Goal: Task Accomplishment & Management: Manage account settings

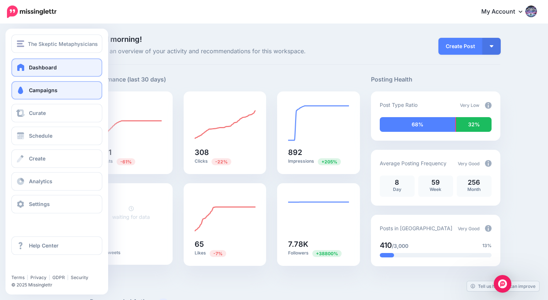
click at [37, 90] on span "Campaigns" at bounding box center [43, 90] width 29 height 6
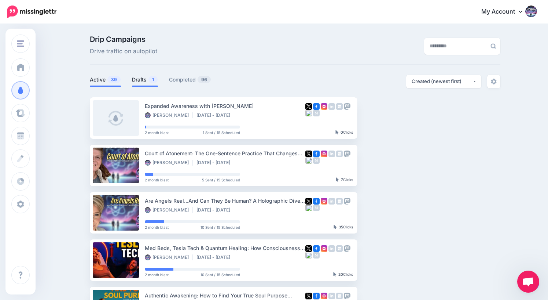
click at [143, 80] on link "Drafts 1" at bounding box center [145, 79] width 26 height 9
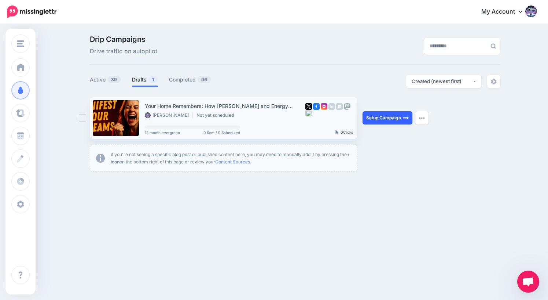
click at [385, 119] on link "Setup Campaign" at bounding box center [388, 117] width 50 height 13
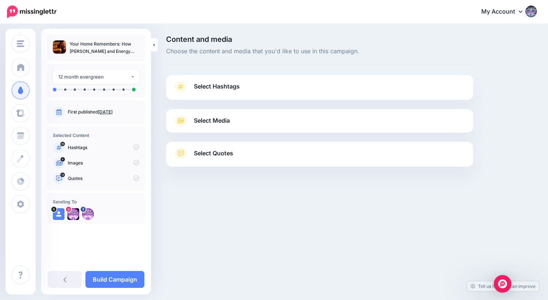
click at [222, 87] on span "Select Hashtags" at bounding box center [217, 86] width 46 height 10
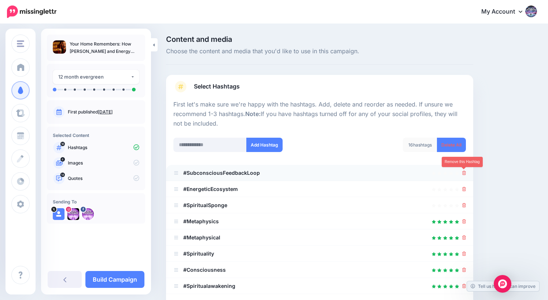
click at [464, 171] on icon at bounding box center [465, 173] width 4 height 4
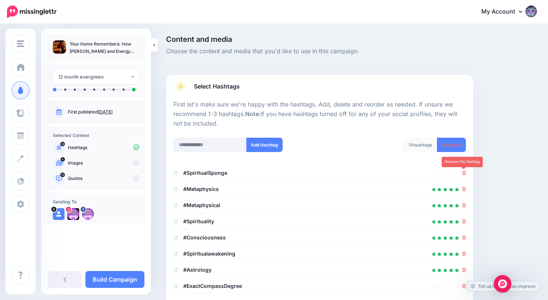
click at [464, 171] on icon at bounding box center [465, 173] width 4 height 4
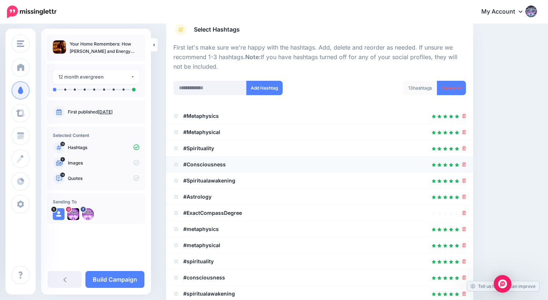
scroll to position [58, 0]
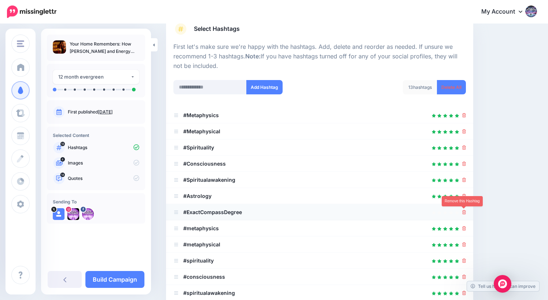
click at [465, 213] on icon at bounding box center [465, 212] width 4 height 4
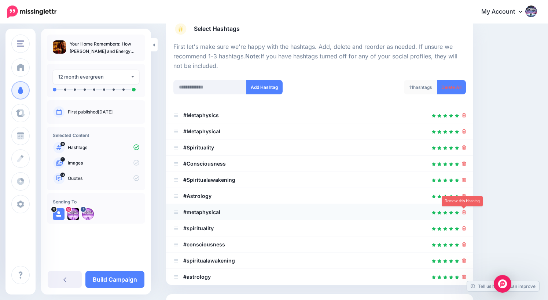
click at [465, 213] on icon at bounding box center [465, 212] width 4 height 4
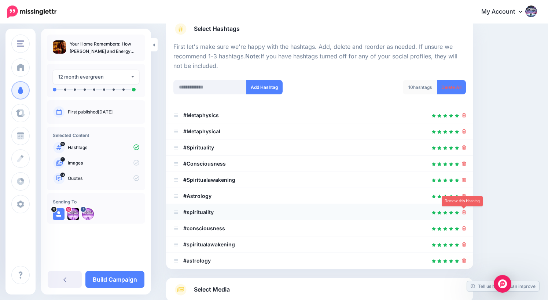
click at [465, 213] on icon at bounding box center [465, 212] width 4 height 4
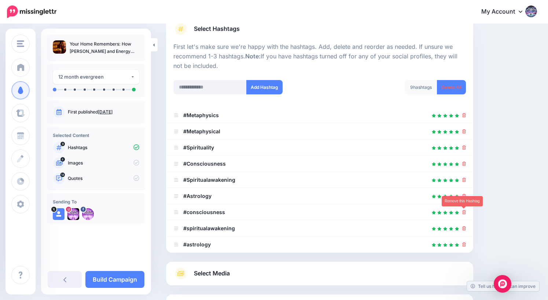
click at [465, 213] on icon at bounding box center [465, 212] width 4 height 4
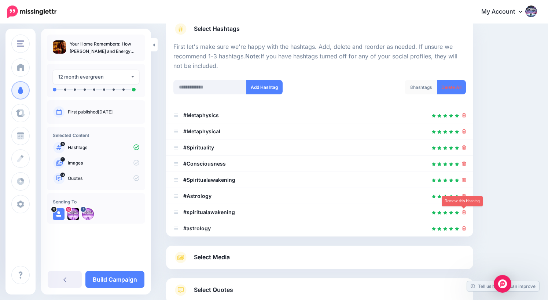
click at [465, 213] on icon at bounding box center [465, 212] width 4 height 4
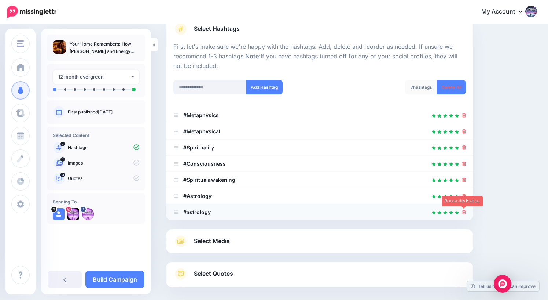
click at [464, 213] on icon at bounding box center [465, 212] width 4 height 4
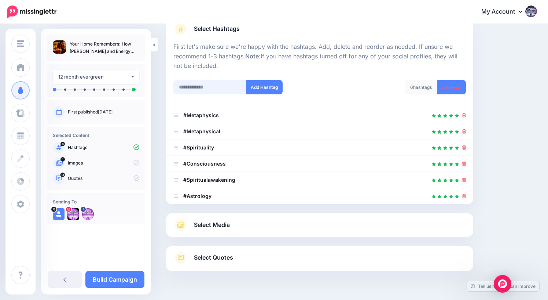
click at [197, 90] on input "text" at bounding box center [210, 87] width 73 height 14
type input "********"
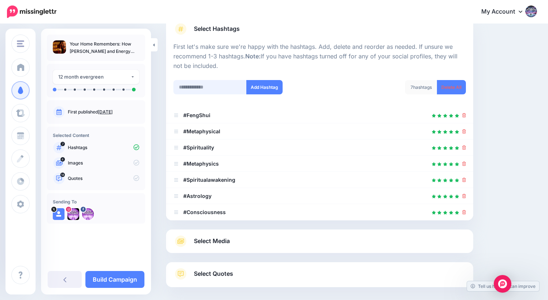
scroll to position [92, 0]
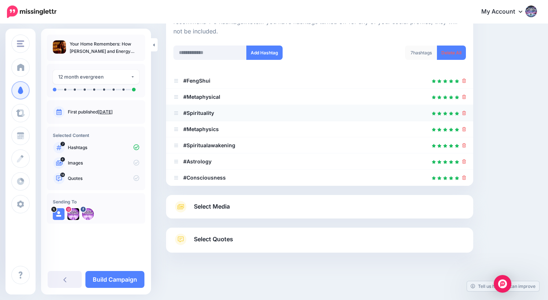
click at [464, 112] on icon at bounding box center [465, 113] width 4 height 4
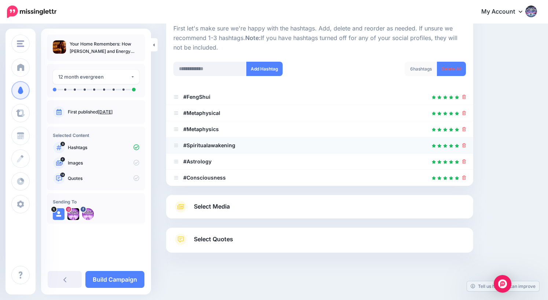
click at [464, 143] on icon at bounding box center [465, 145] width 4 height 4
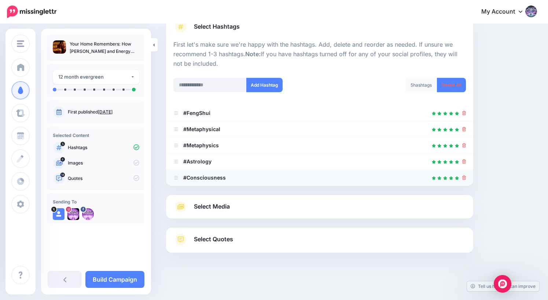
click at [463, 178] on icon at bounding box center [465, 177] width 4 height 4
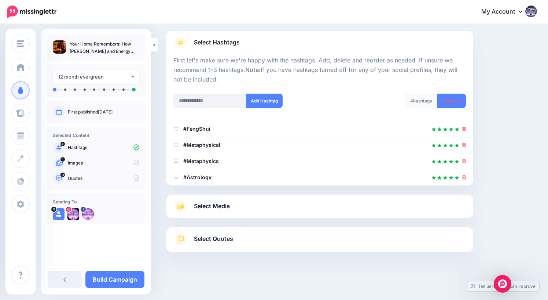
scroll to position [44, 0]
click at [464, 161] on icon at bounding box center [465, 161] width 4 height 4
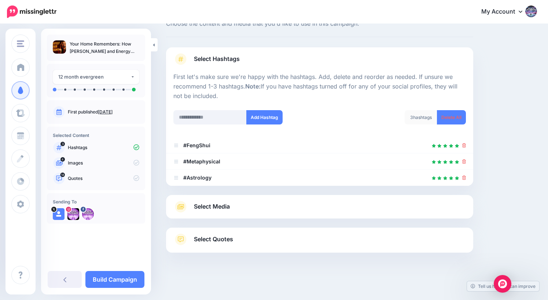
click at [225, 204] on span "Select Media" at bounding box center [212, 206] width 36 height 10
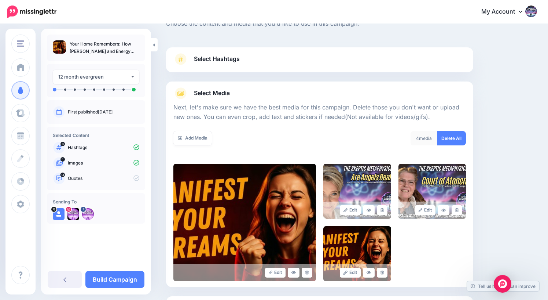
scroll to position [96, 0]
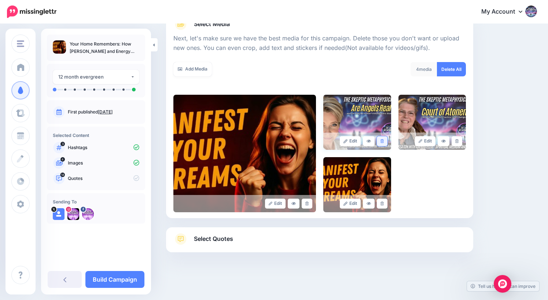
click at [381, 142] on icon at bounding box center [382, 141] width 3 height 4
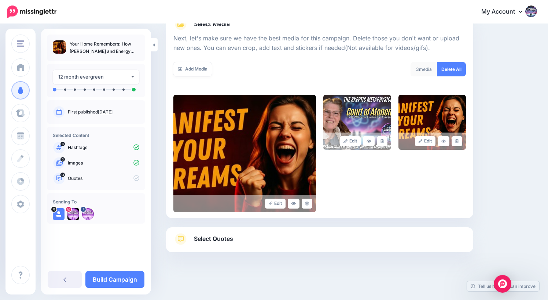
click at [381, 142] on icon at bounding box center [382, 141] width 3 height 4
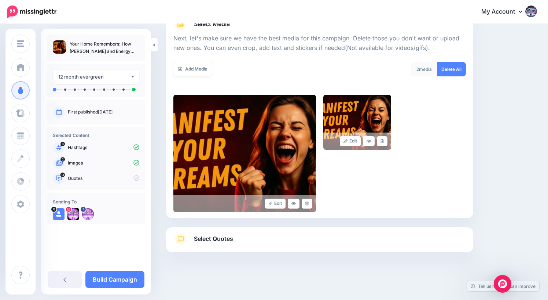
click at [381, 142] on icon at bounding box center [382, 141] width 3 height 4
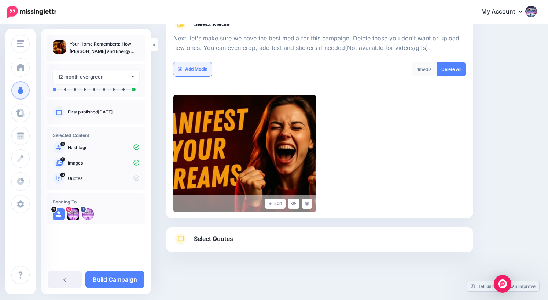
click at [192, 72] on link "Add Media" at bounding box center [193, 69] width 39 height 14
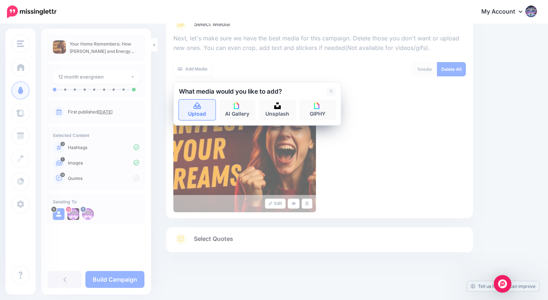
click at [199, 111] on link "Upload" at bounding box center [197, 109] width 37 height 21
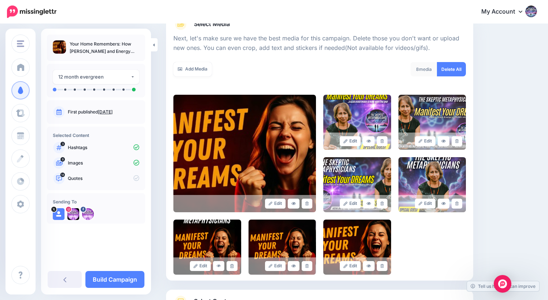
scroll to position [159, 0]
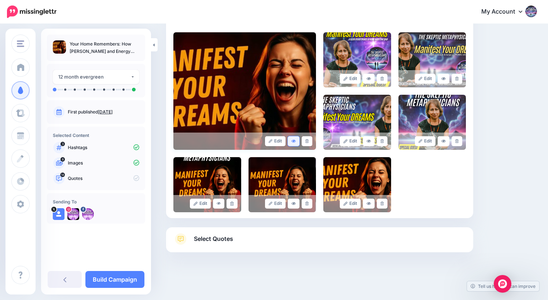
click at [293, 142] on icon at bounding box center [294, 141] width 4 height 4
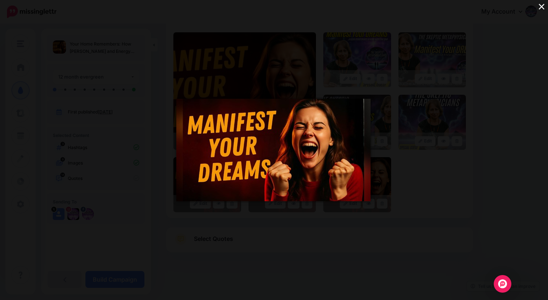
click at [540, 8] on button "×" at bounding box center [542, 6] width 13 height 13
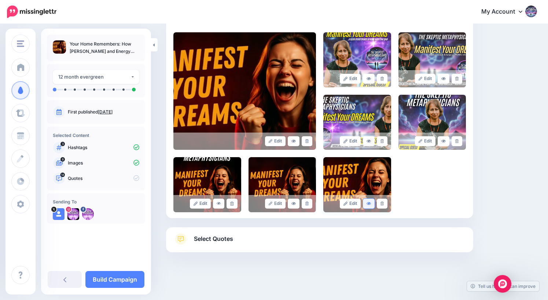
click at [368, 205] on icon at bounding box center [369, 203] width 4 height 4
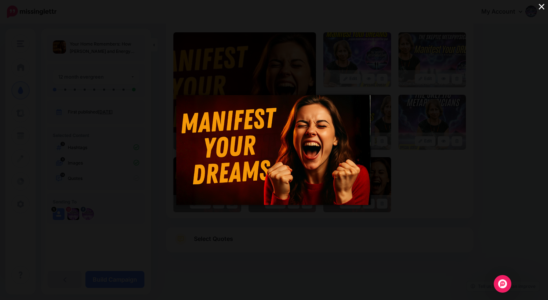
click at [543, 7] on button "×" at bounding box center [542, 6] width 13 height 13
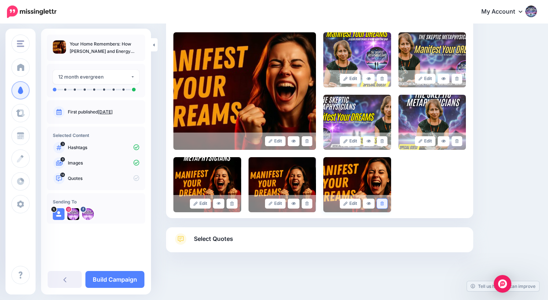
click at [382, 203] on icon at bounding box center [382, 203] width 3 height 4
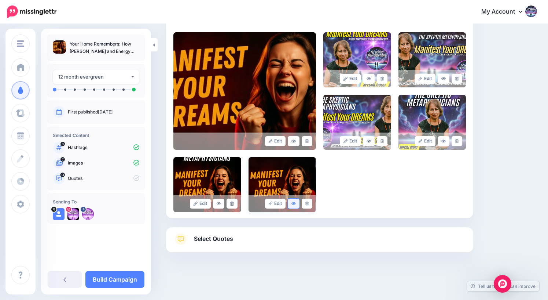
click at [294, 203] on icon at bounding box center [294, 203] width 4 height 3
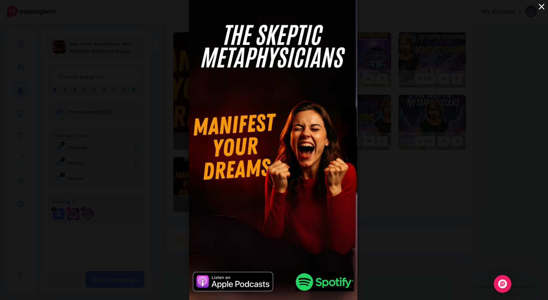
click at [542, 6] on button "×" at bounding box center [542, 6] width 13 height 13
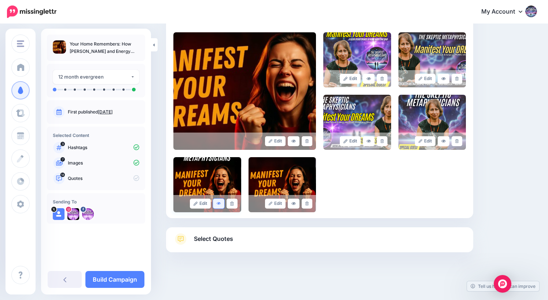
click at [218, 203] on icon at bounding box center [219, 203] width 4 height 4
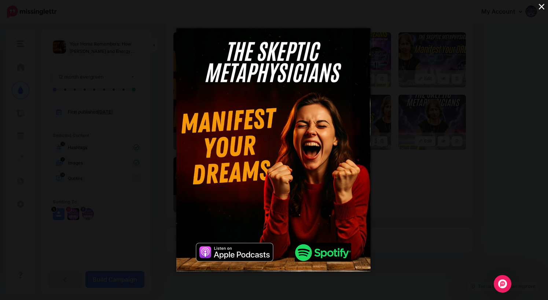
click at [542, 7] on button "×" at bounding box center [542, 6] width 13 height 13
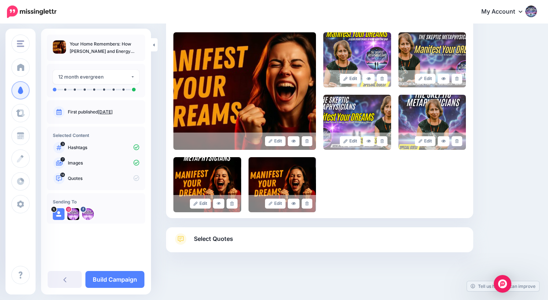
click at [209, 238] on span "Select Quotes" at bounding box center [213, 239] width 39 height 10
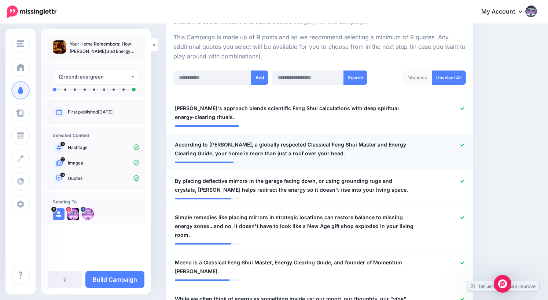
click at [463, 144] on icon at bounding box center [463, 145] width 4 height 4
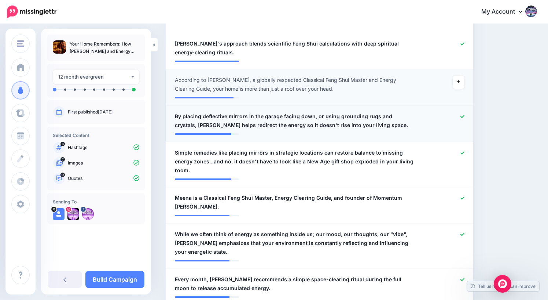
scroll to position [225, 0]
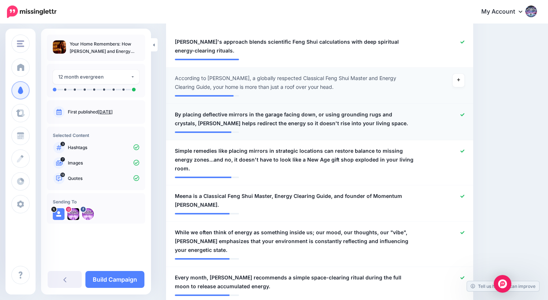
click at [463, 114] on icon at bounding box center [463, 115] width 4 height 4
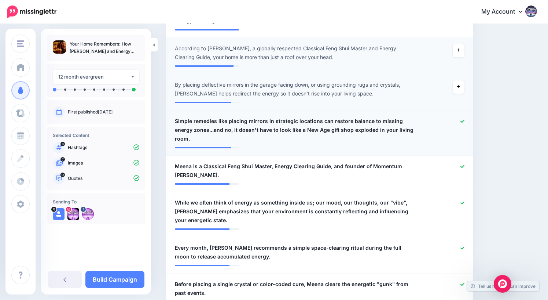
scroll to position [259, 0]
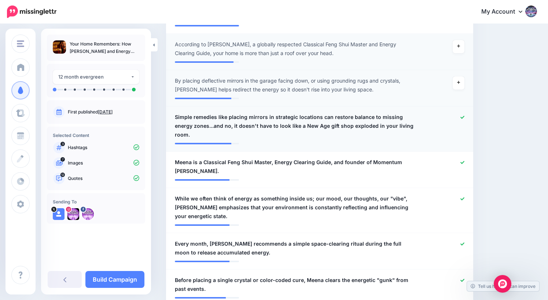
click at [462, 116] on icon at bounding box center [463, 117] width 4 height 4
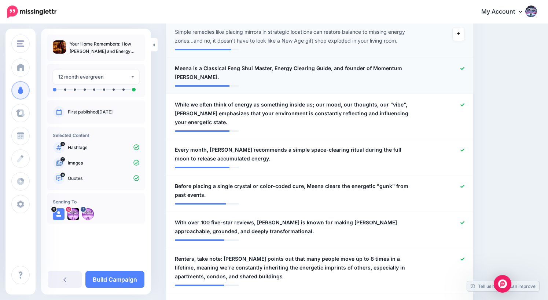
scroll to position [345, 0]
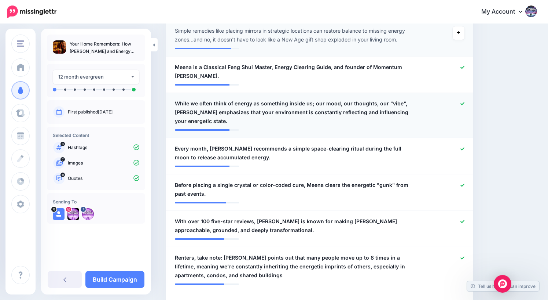
click at [463, 104] on icon at bounding box center [463, 104] width 4 height 4
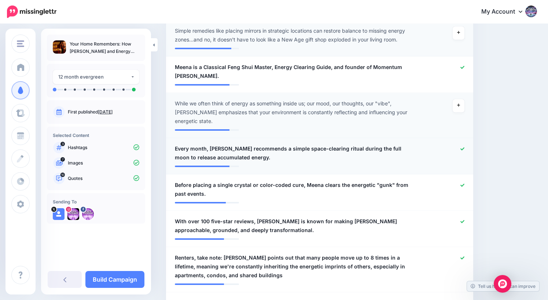
click at [462, 147] on icon at bounding box center [463, 149] width 4 height 4
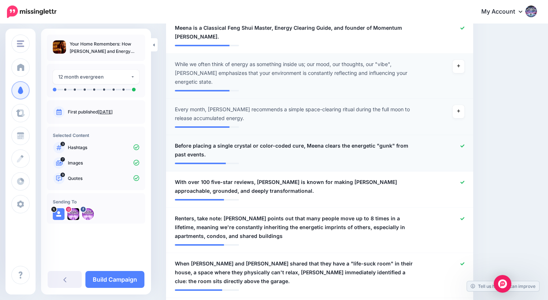
scroll to position [394, 0]
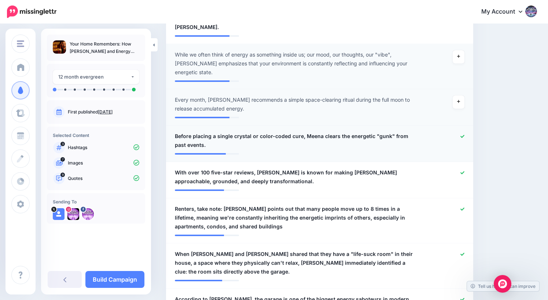
click at [462, 134] on icon at bounding box center [463, 136] width 4 height 4
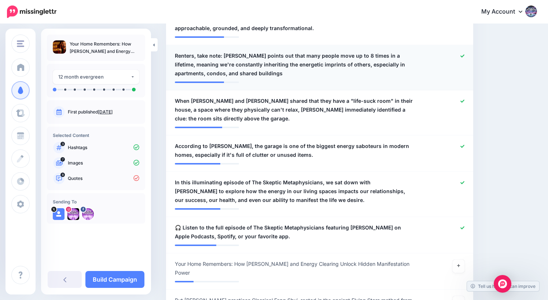
scroll to position [556, 0]
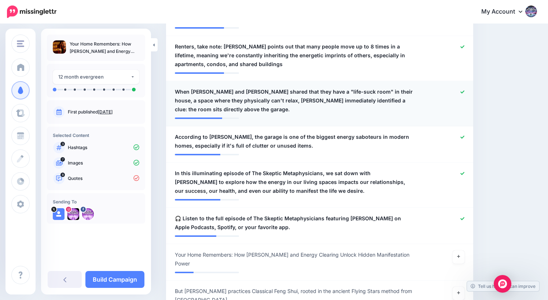
click at [463, 90] on icon at bounding box center [463, 92] width 4 height 4
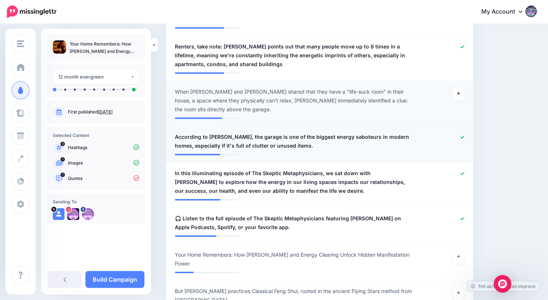
click at [461, 135] on icon at bounding box center [463, 136] width 4 height 3
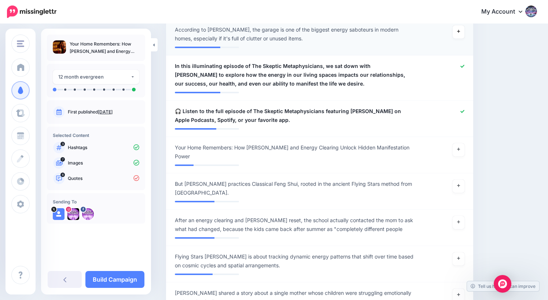
scroll to position [664, 0]
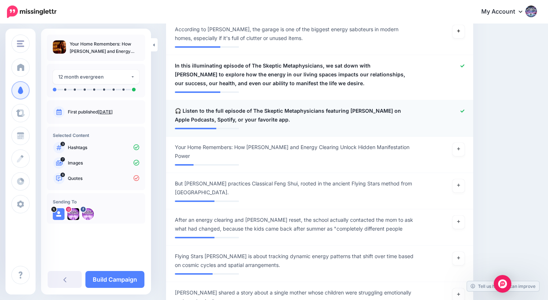
click at [461, 109] on icon at bounding box center [463, 111] width 4 height 4
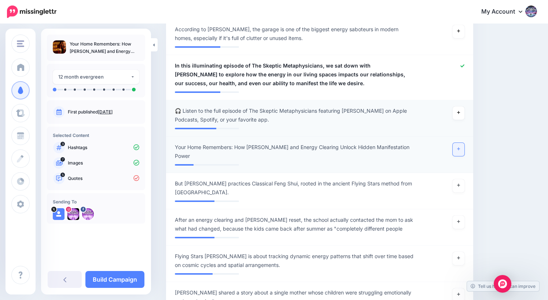
click at [459, 147] on icon at bounding box center [459, 149] width 3 height 4
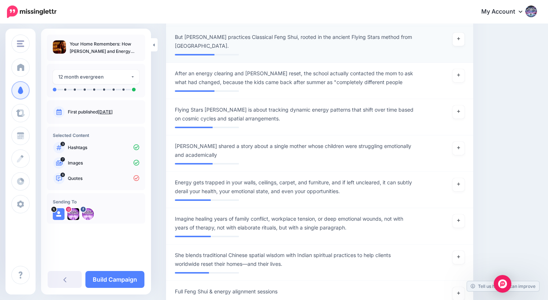
scroll to position [819, 0]
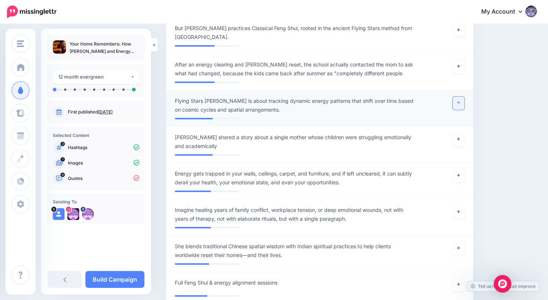
click at [460, 101] on icon at bounding box center [459, 102] width 3 height 3
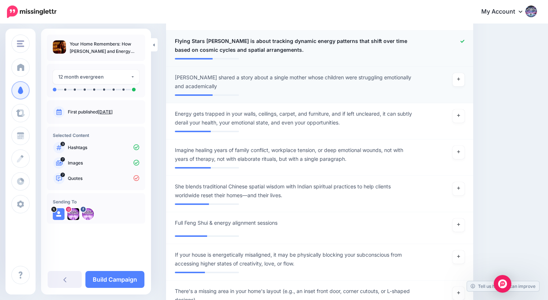
scroll to position [883, 0]
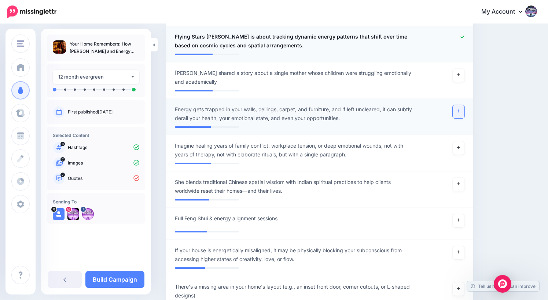
click at [458, 109] on icon at bounding box center [459, 111] width 3 height 4
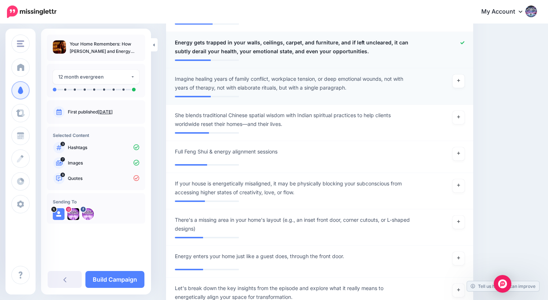
scroll to position [953, 0]
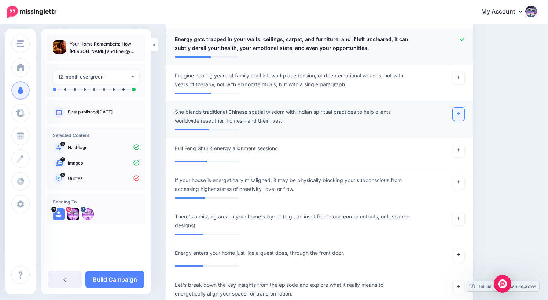
click at [460, 107] on link at bounding box center [459, 113] width 12 height 13
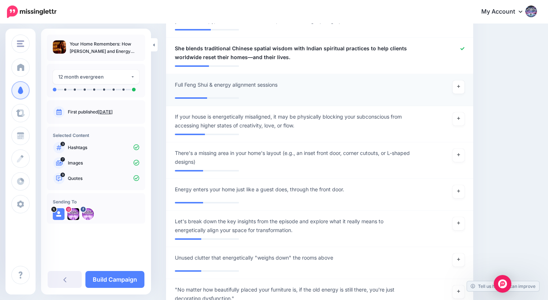
scroll to position [1020, 0]
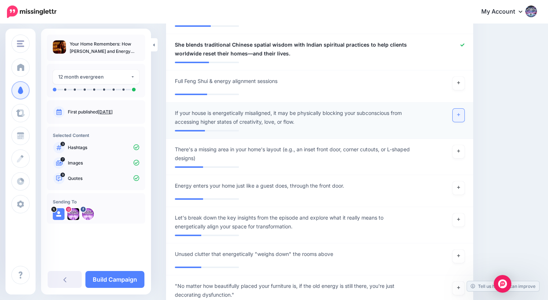
click at [460, 113] on icon at bounding box center [459, 115] width 3 height 4
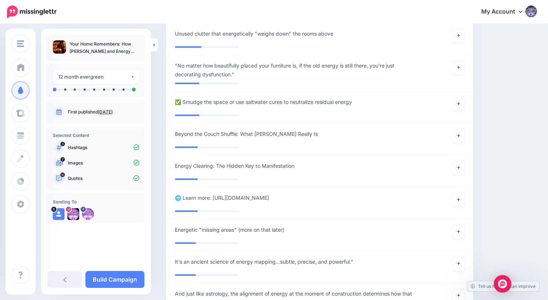
scroll to position [1242, 0]
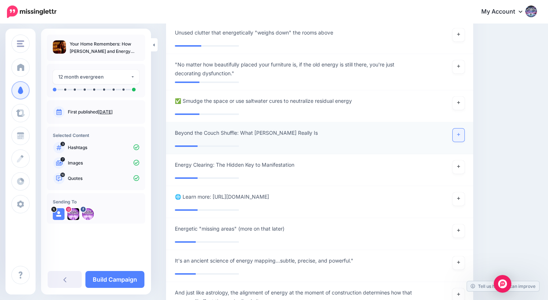
click at [461, 128] on link at bounding box center [459, 134] width 12 height 13
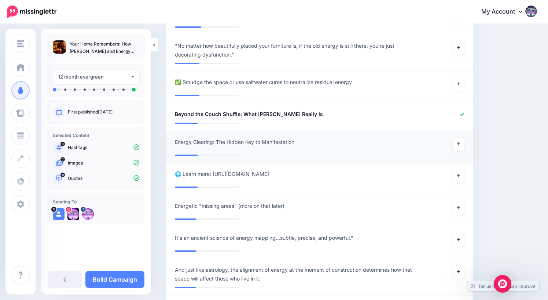
scroll to position [1261, 0]
click at [460, 137] on link at bounding box center [459, 143] width 12 height 13
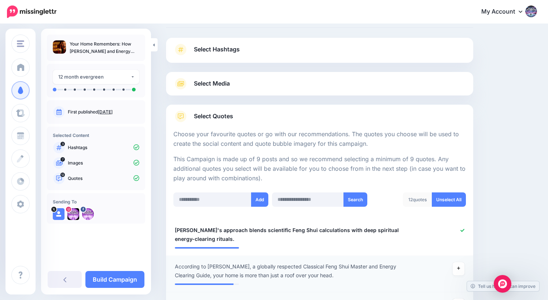
scroll to position [0, 0]
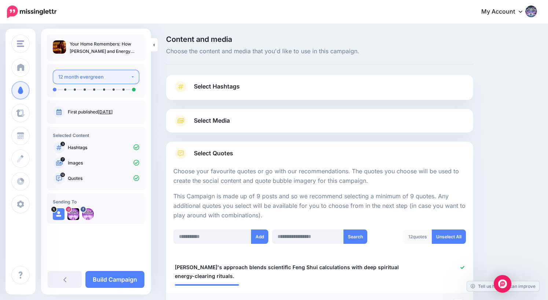
click at [98, 77] on div "12 month evergreen" at bounding box center [94, 77] width 72 height 8
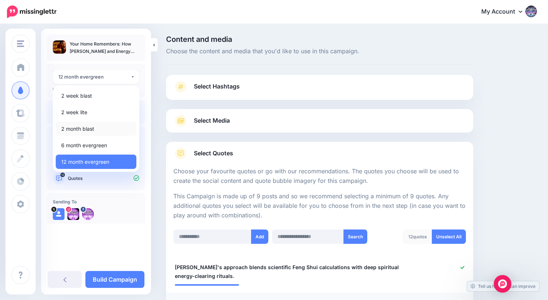
click at [92, 129] on span "2 month blast" at bounding box center [77, 128] width 33 height 9
select select "******"
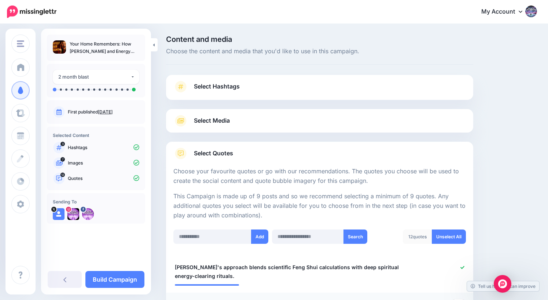
scroll to position [70, 0]
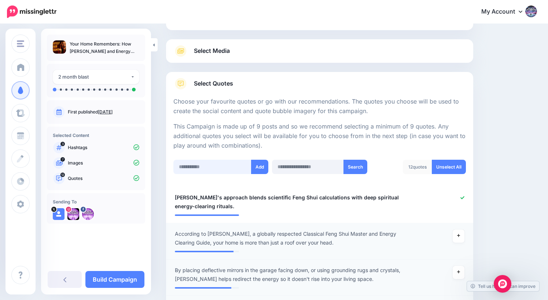
click at [199, 167] on input "text" at bounding box center [213, 167] width 78 height 14
paste input "**********"
type input "**********"
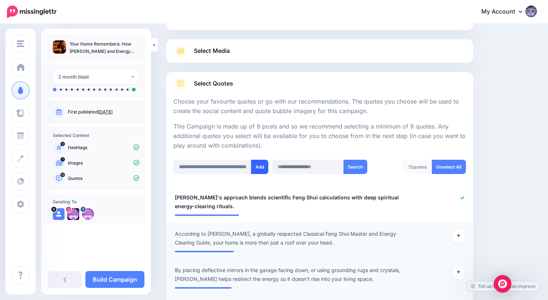
click at [256, 166] on button "Add" at bounding box center [259, 167] width 17 height 14
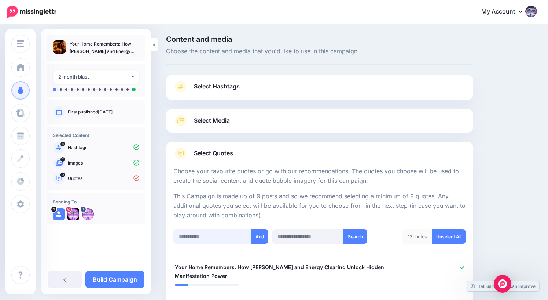
click at [215, 237] on input "text" at bounding box center [213, 236] width 78 height 14
paste input "**********"
type input "**********"
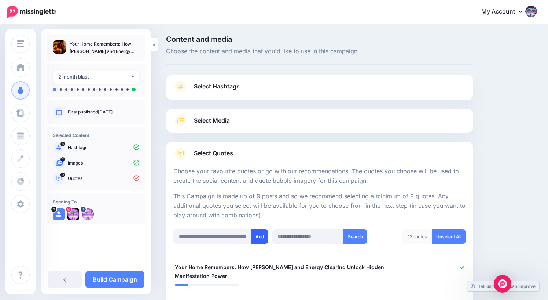
click at [261, 237] on button "Add" at bounding box center [259, 236] width 17 height 14
click at [224, 236] on input "text" at bounding box center [213, 236] width 78 height 14
paste input "**********"
type input "**********"
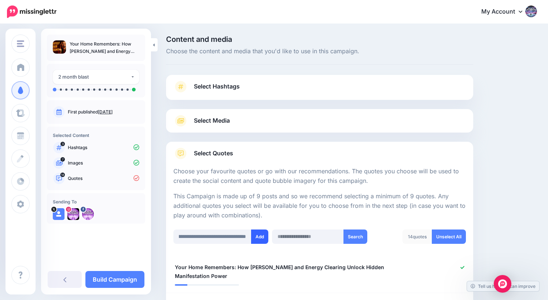
scroll to position [0, 0]
click at [258, 238] on button "Add" at bounding box center [259, 236] width 17 height 14
click at [115, 280] on link "Build Campaign" at bounding box center [114, 279] width 59 height 17
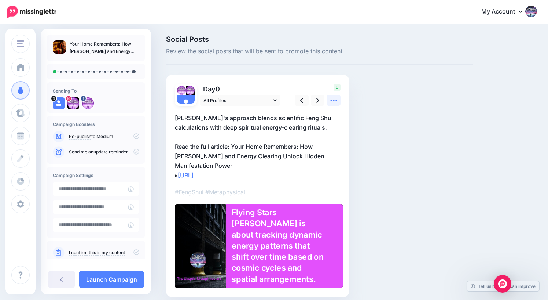
click at [332, 101] on icon at bounding box center [334, 100] width 7 height 1
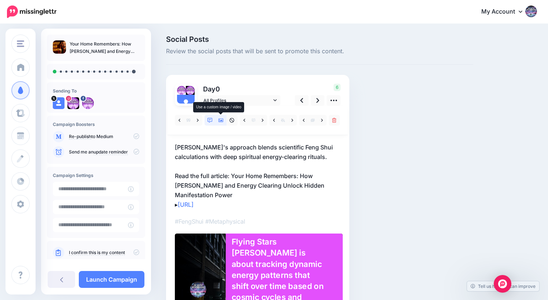
click at [222, 119] on icon at bounding box center [221, 120] width 5 height 5
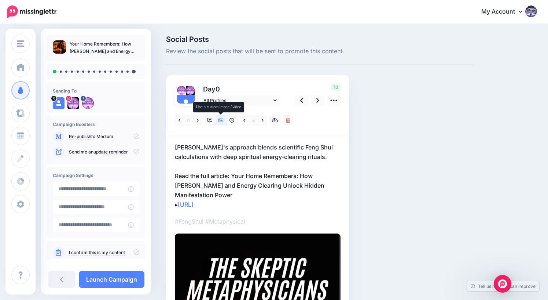
click at [222, 120] on icon at bounding box center [221, 120] width 5 height 5
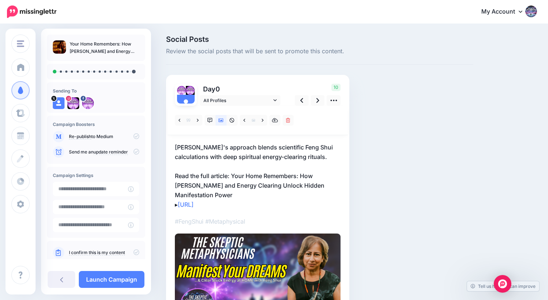
click at [200, 178] on p "Meena's approach blends scientific Feng Shui calculations with deep spiritual e…" at bounding box center [258, 175] width 166 height 67
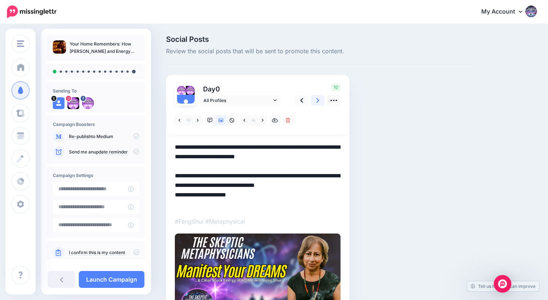
click at [318, 101] on icon at bounding box center [318, 100] width 3 height 5
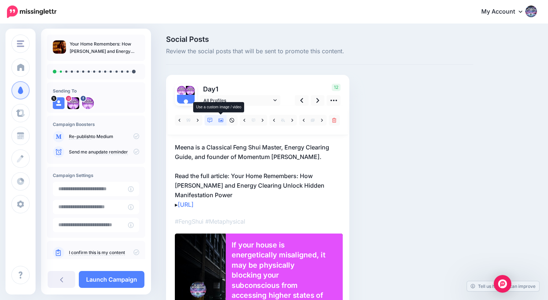
click at [222, 120] on icon at bounding box center [221, 121] width 5 height 4
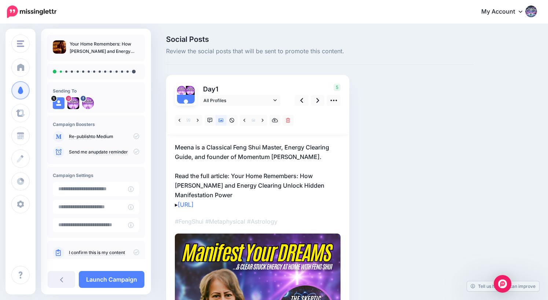
click at [239, 189] on p "Meena is a Classical Feng Shui Master, Energy Clearing Guide, and founder of Mo…" at bounding box center [258, 175] width 166 height 67
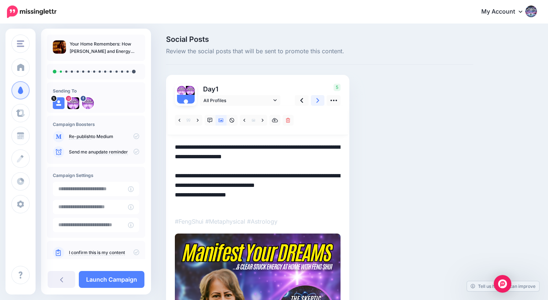
click at [317, 99] on icon at bounding box center [318, 100] width 3 height 8
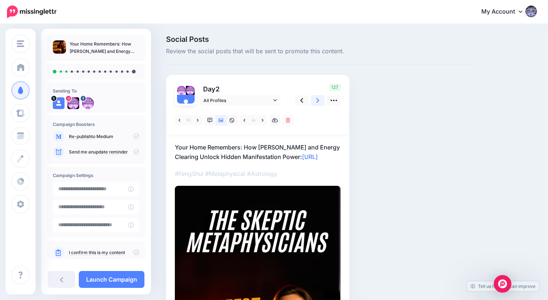
click at [317, 98] on icon at bounding box center [318, 100] width 3 height 5
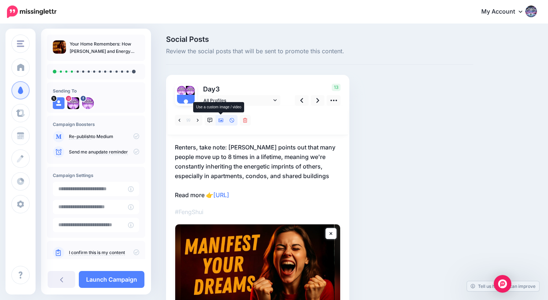
click at [220, 120] on icon at bounding box center [221, 121] width 5 height 4
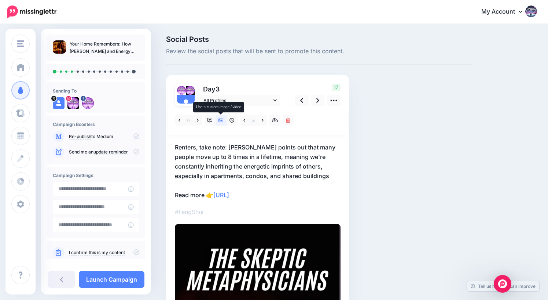
click at [221, 120] on icon at bounding box center [221, 120] width 5 height 5
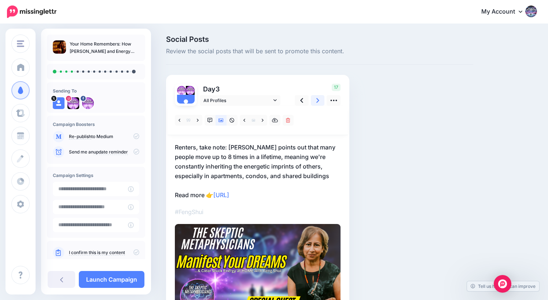
click at [317, 100] on icon at bounding box center [318, 100] width 3 height 8
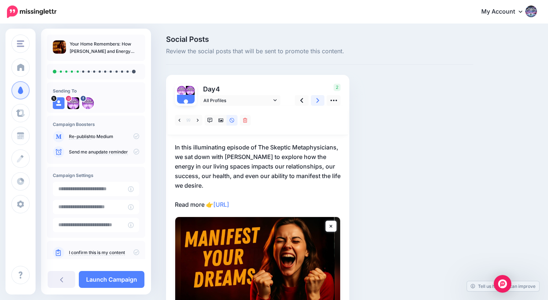
click at [318, 99] on icon at bounding box center [318, 100] width 3 height 5
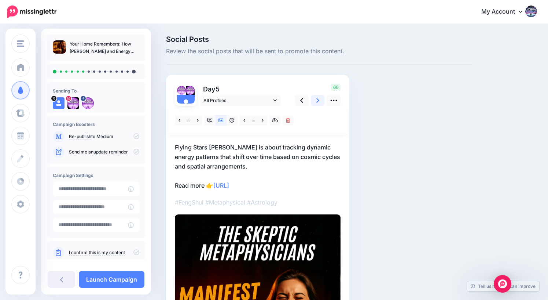
click at [318, 102] on icon at bounding box center [318, 100] width 3 height 8
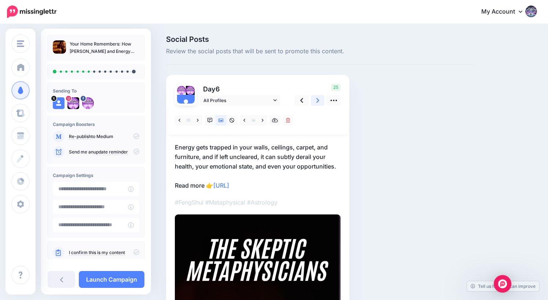
click at [316, 101] on link at bounding box center [318, 100] width 14 height 11
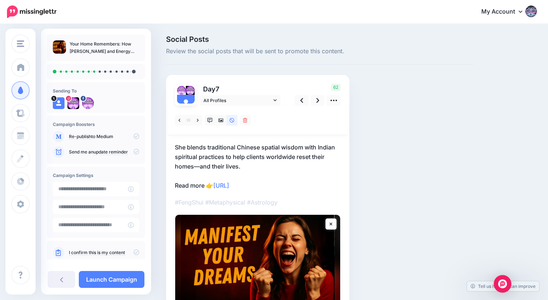
click at [202, 166] on p "She blends traditional Chinese spatial wisdom with Indian spiritual practices t…" at bounding box center [258, 166] width 166 height 48
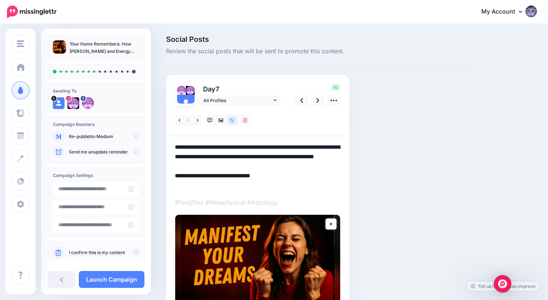
click at [200, 166] on textarea "**********" at bounding box center [258, 166] width 166 height 48
click at [317, 101] on icon at bounding box center [318, 100] width 3 height 8
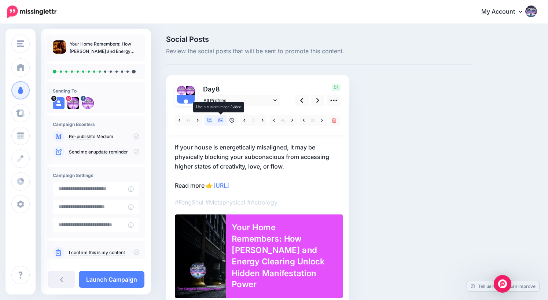
click at [221, 121] on icon at bounding box center [221, 120] width 5 height 5
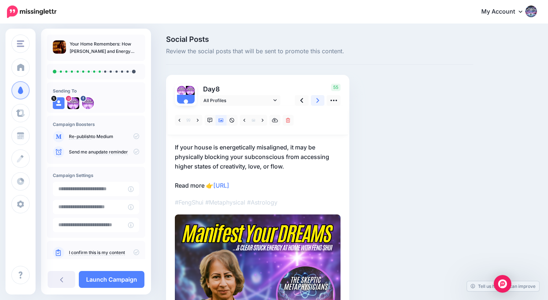
click at [317, 99] on icon at bounding box center [318, 100] width 3 height 8
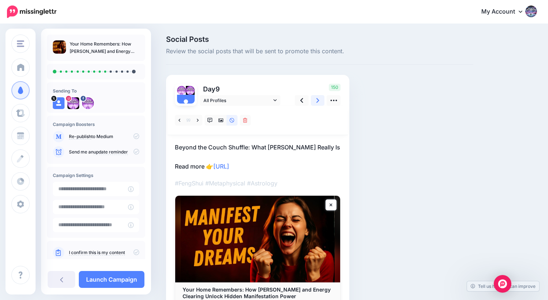
click at [317, 99] on icon at bounding box center [318, 100] width 3 height 8
click at [219, 119] on icon at bounding box center [221, 120] width 5 height 5
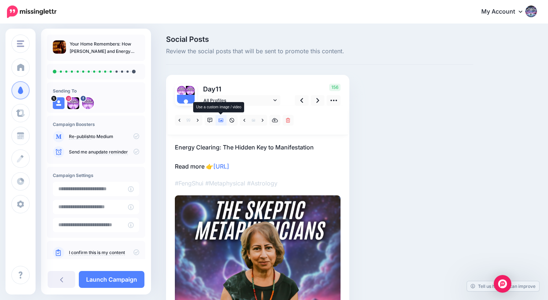
click at [219, 119] on icon at bounding box center [221, 120] width 5 height 5
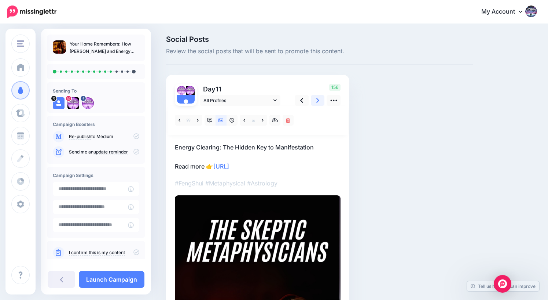
click at [318, 101] on icon at bounding box center [318, 100] width 3 height 8
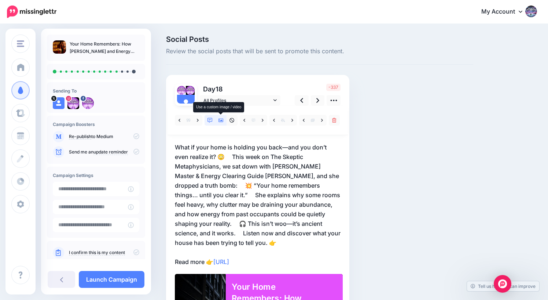
click at [220, 119] on icon at bounding box center [221, 121] width 5 height 4
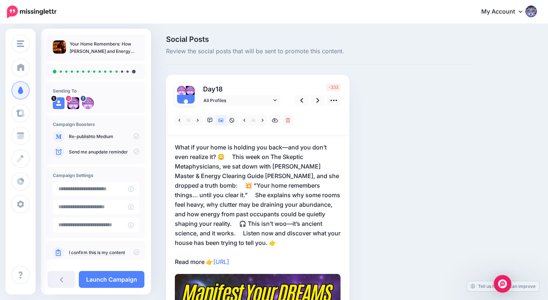
click at [287, 146] on p "What if your home is holding you back—and you don’t even realize it? 😳 ⠀ This w…" at bounding box center [258, 204] width 166 height 124
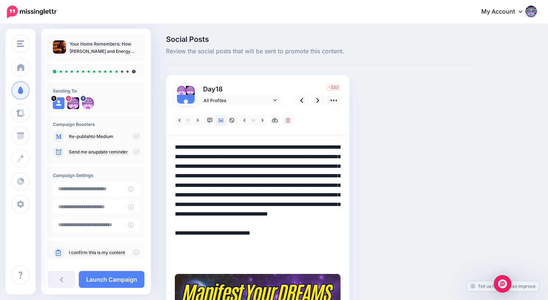
click at [287, 148] on textarea "**********" at bounding box center [258, 204] width 166 height 124
click at [217, 156] on textarea "**********" at bounding box center [258, 204] width 166 height 124
drag, startPoint x: 234, startPoint y: 157, endPoint x: 325, endPoint y: 159, distance: 91.4
click at [325, 159] on textarea "**********" at bounding box center [258, 204] width 166 height 124
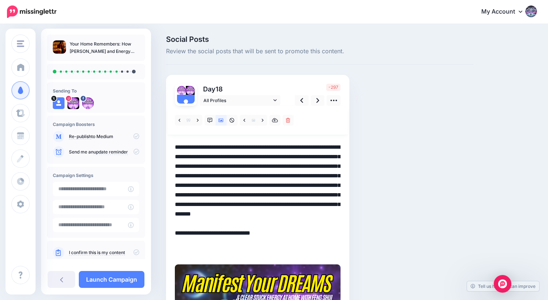
click at [253, 176] on textarea "**********" at bounding box center [258, 199] width 166 height 114
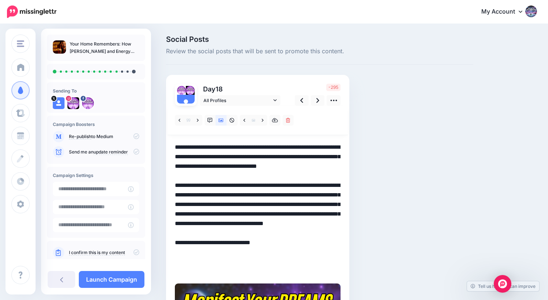
click at [322, 195] on textarea "**********" at bounding box center [258, 209] width 166 height 134
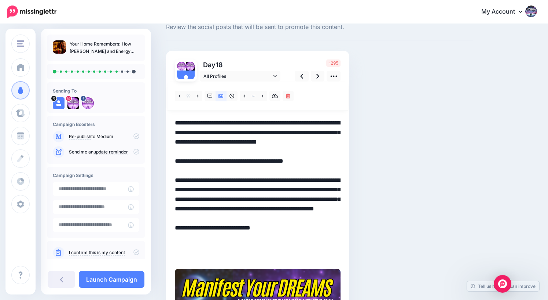
scroll to position [25, 0]
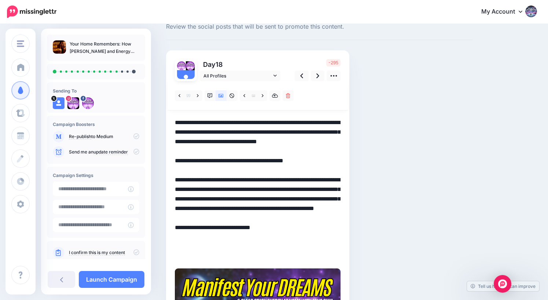
click at [324, 209] on textarea "**********" at bounding box center [258, 189] width 166 height 143
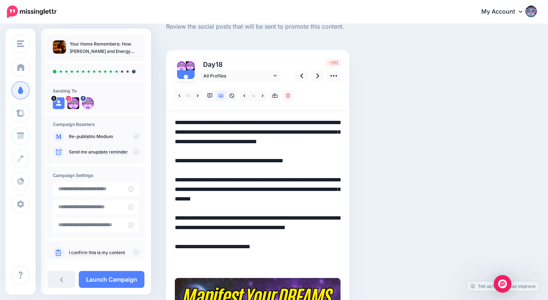
click at [220, 228] on textarea "**********" at bounding box center [258, 194] width 166 height 153
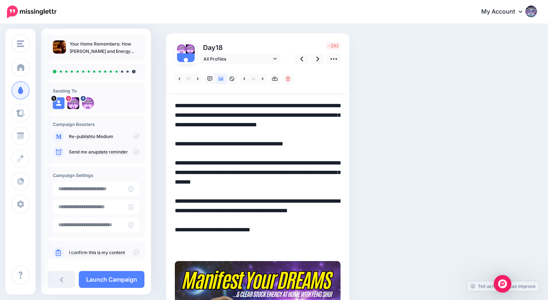
scroll to position [43, 0]
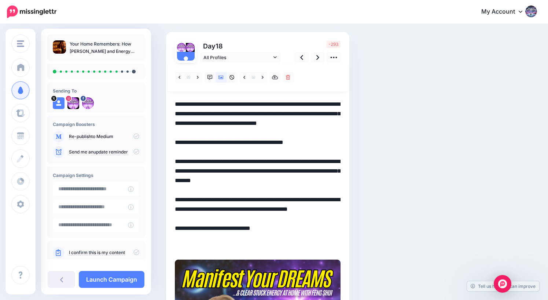
click at [316, 209] on textarea "**********" at bounding box center [258, 175] width 166 height 153
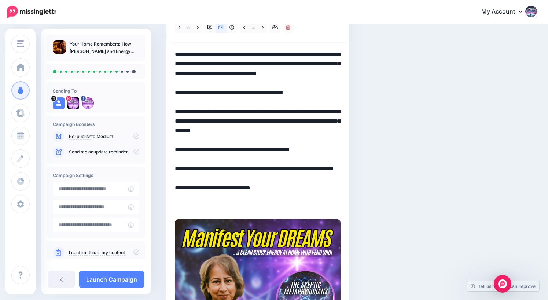
scroll to position [100, 0]
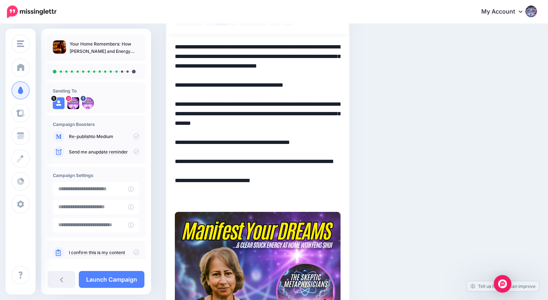
drag, startPoint x: 213, startPoint y: 198, endPoint x: 212, endPoint y: 183, distance: 14.7
click at [212, 183] on textarea "**********" at bounding box center [258, 123] width 166 height 162
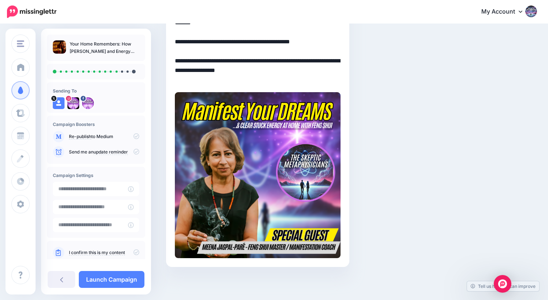
scroll to position [0, 0]
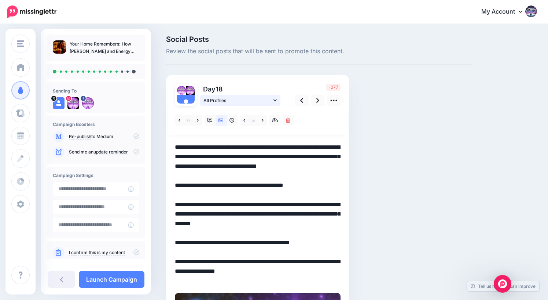
click at [274, 101] on icon at bounding box center [275, 100] width 3 height 5
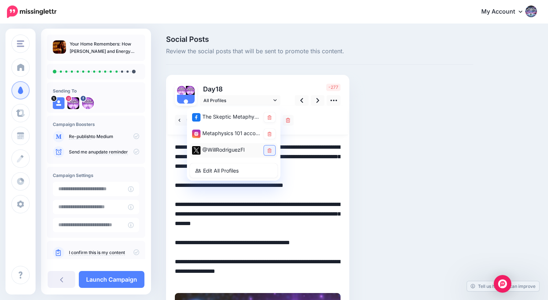
click at [269, 149] on icon at bounding box center [270, 150] width 4 height 4
click at [314, 125] on div at bounding box center [258, 120] width 181 height 29
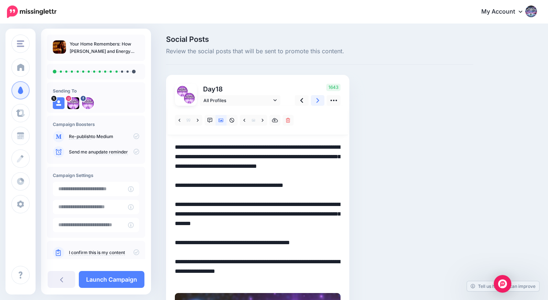
click at [318, 101] on icon at bounding box center [318, 100] width 3 height 5
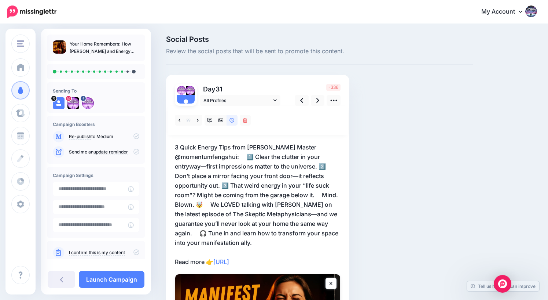
click at [180, 157] on p "3 Quick Energy Tips from Feng Shui Master @momentumfengshui: ⠀ 1️⃣ Clear the cl…" at bounding box center [258, 204] width 166 height 124
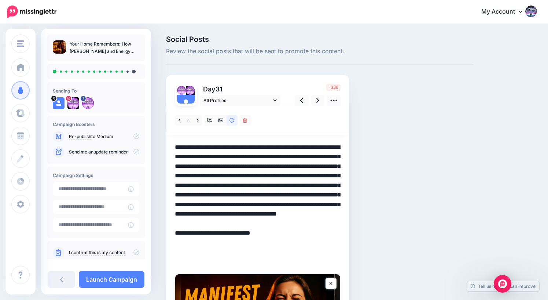
click at [245, 157] on textarea "**********" at bounding box center [258, 204] width 166 height 124
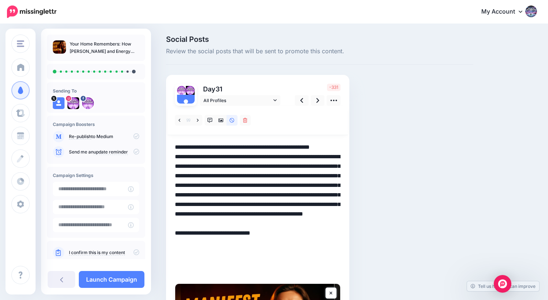
click at [281, 165] on textarea "**********" at bounding box center [258, 209] width 166 height 134
click at [240, 176] on textarea "**********" at bounding box center [258, 209] width 166 height 134
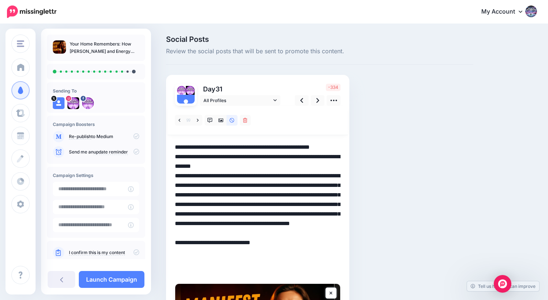
click at [305, 187] on textarea "**********" at bounding box center [258, 209] width 166 height 134
click at [222, 195] on textarea "**********" at bounding box center [258, 209] width 166 height 134
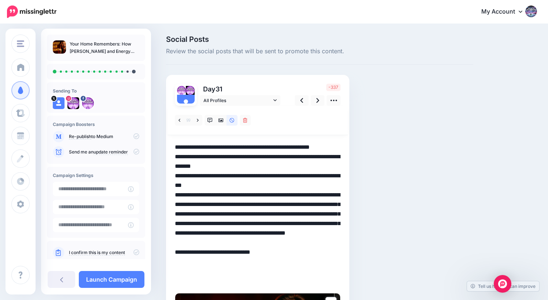
click at [276, 215] on textarea "**********" at bounding box center [258, 213] width 166 height 143
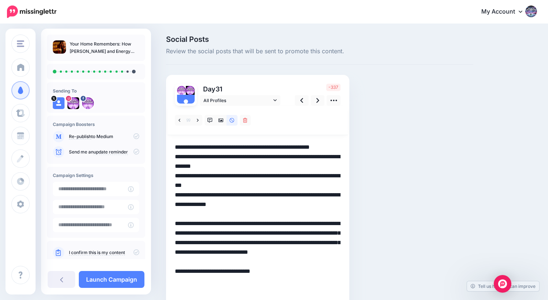
click at [226, 233] on textarea "**********" at bounding box center [258, 218] width 166 height 153
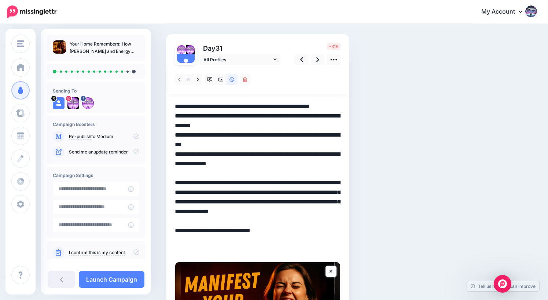
scroll to position [45, 0]
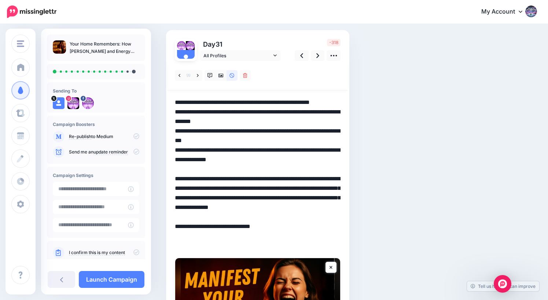
click at [290, 200] on textarea "**********" at bounding box center [258, 174] width 166 height 153
click at [176, 217] on textarea "**********" at bounding box center [258, 174] width 166 height 153
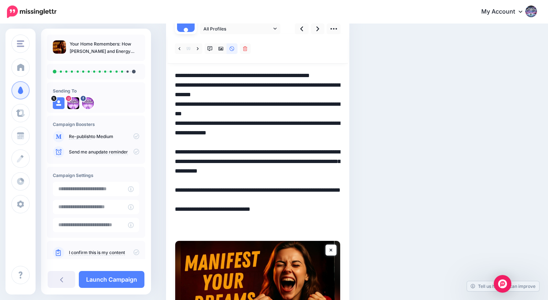
scroll to position [0, 0]
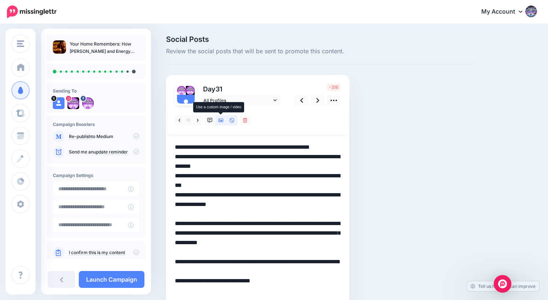
click at [221, 119] on icon at bounding box center [221, 121] width 5 height 4
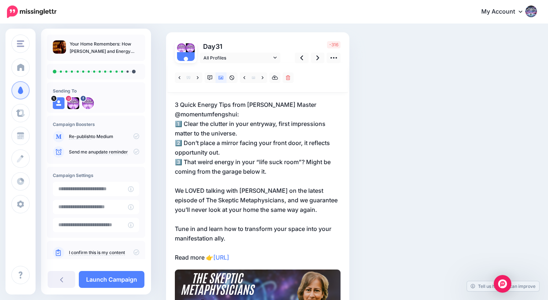
scroll to position [36, 0]
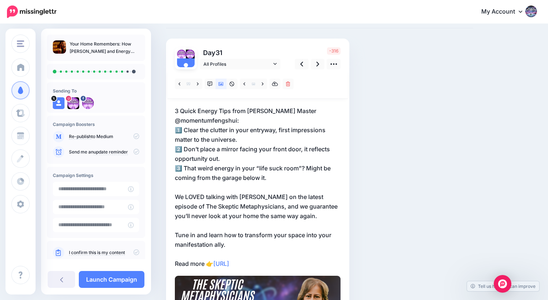
click at [242, 119] on p "3 Quick Energy Tips from Feng Shui Master @momentumfengshui: 1️⃣ Clear the clut…" at bounding box center [258, 187] width 166 height 162
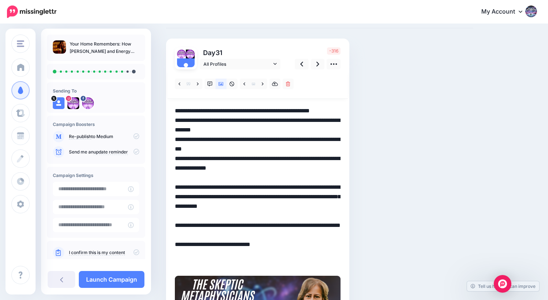
click at [242, 119] on textarea "**********" at bounding box center [258, 187] width 166 height 162
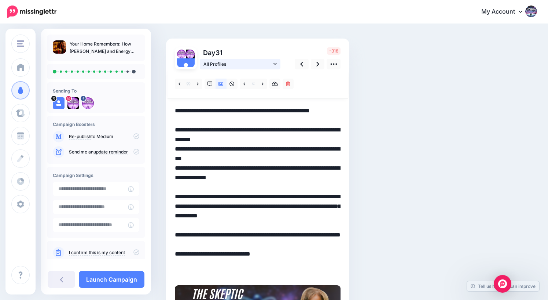
click at [277, 62] on icon at bounding box center [275, 63] width 3 height 5
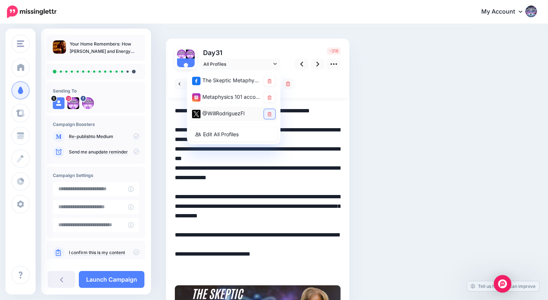
click at [269, 115] on icon at bounding box center [270, 114] width 4 height 4
click at [310, 132] on textarea "**********" at bounding box center [258, 192] width 166 height 172
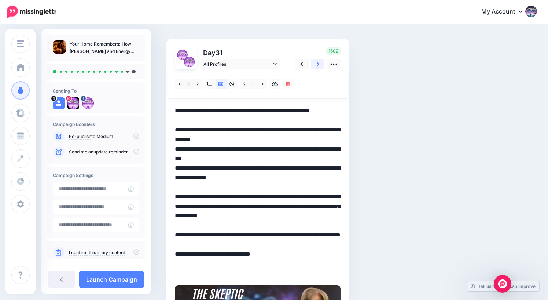
click at [317, 63] on icon at bounding box center [318, 64] width 3 height 8
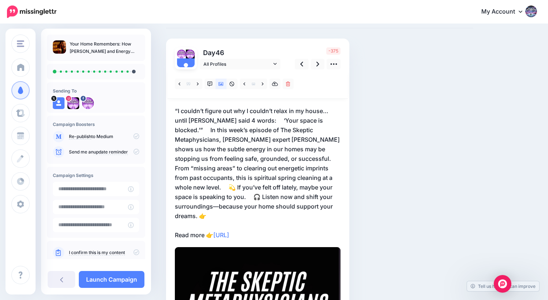
click at [254, 120] on p "“I couldn’t figure out why I couldn’t relax in my house… until Meena said 4 wor…" at bounding box center [258, 173] width 166 height 134
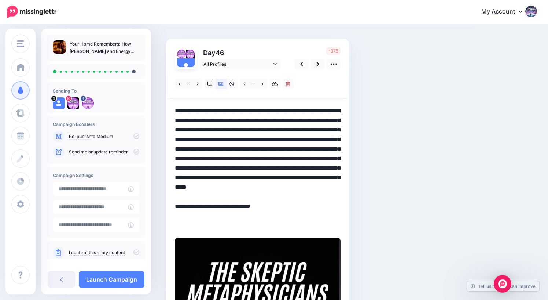
click at [254, 120] on textarea "**********" at bounding box center [258, 168] width 166 height 124
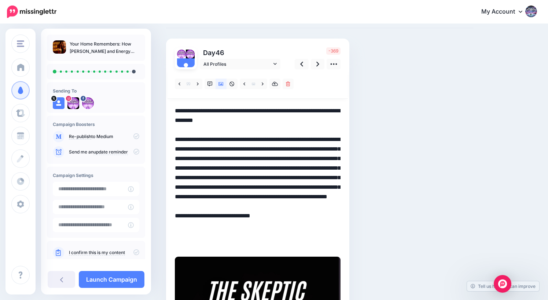
click at [249, 141] on textarea "**********" at bounding box center [258, 177] width 166 height 143
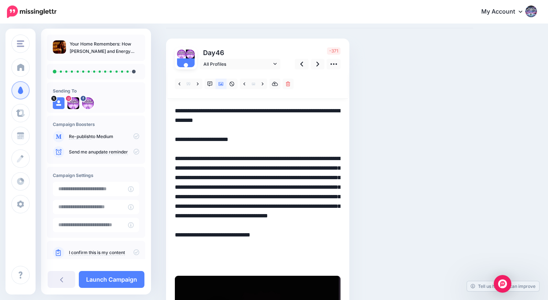
drag, startPoint x: 238, startPoint y: 159, endPoint x: 323, endPoint y: 161, distance: 85.1
click at [323, 161] on textarea "**********" at bounding box center [258, 187] width 166 height 162
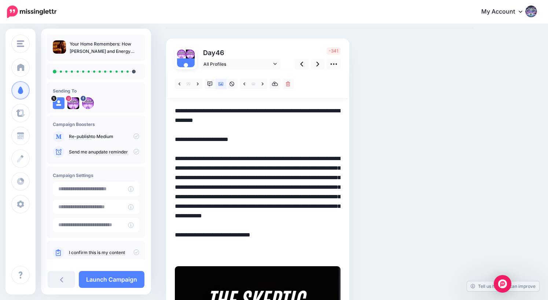
click at [175, 186] on textarea "**********" at bounding box center [258, 182] width 166 height 153
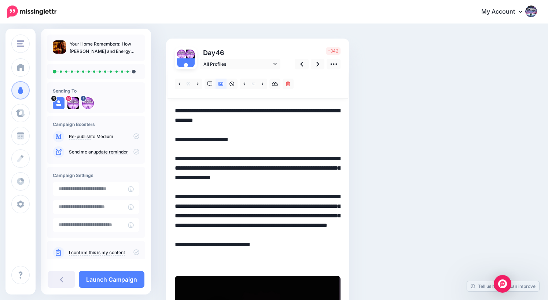
click at [235, 215] on textarea "**********" at bounding box center [258, 187] width 166 height 162
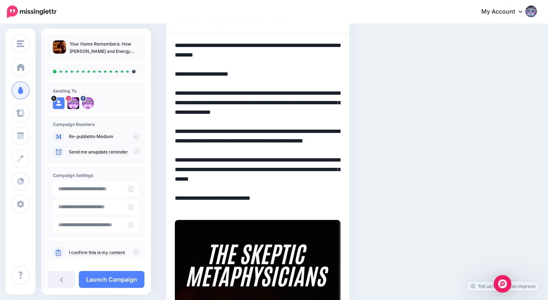
scroll to position [105, 0]
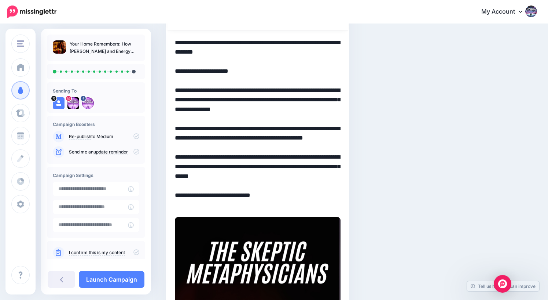
click at [201, 176] on textarea "**********" at bounding box center [258, 124] width 166 height 172
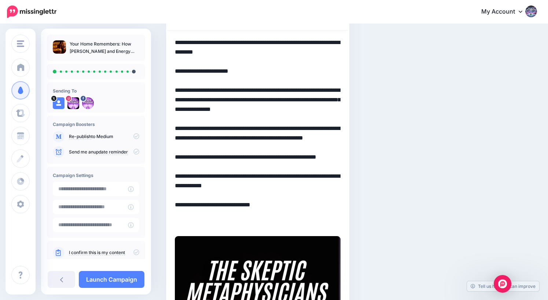
click at [289, 195] on textarea "**********" at bounding box center [258, 133] width 166 height 191
click at [285, 203] on textarea "**********" at bounding box center [258, 133] width 166 height 191
drag, startPoint x: 214, startPoint y: 224, endPoint x: 288, endPoint y: 204, distance: 77.5
click at [288, 204] on textarea "**********" at bounding box center [258, 133] width 166 height 191
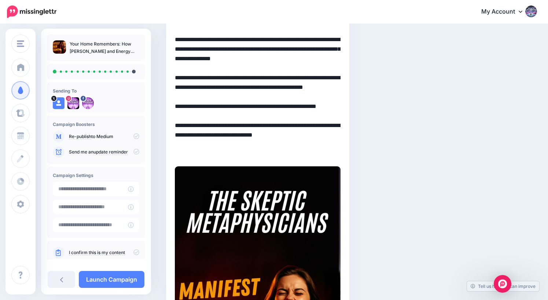
scroll to position [0, 0]
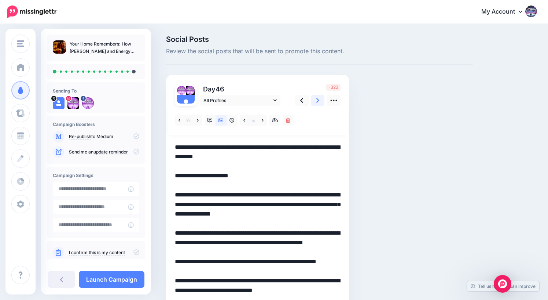
type textarea "**********"
click at [317, 101] on icon at bounding box center [318, 100] width 3 height 5
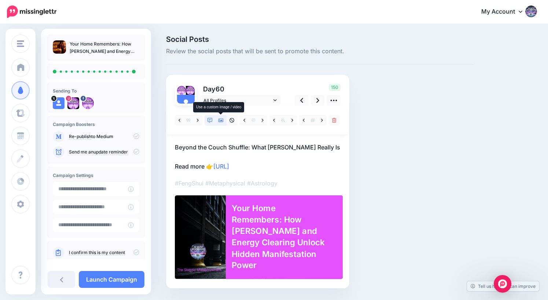
click at [221, 120] on icon at bounding box center [221, 120] width 5 height 5
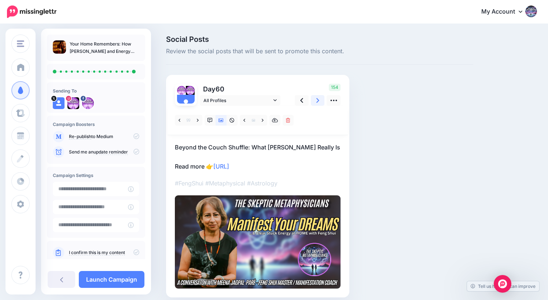
click at [318, 101] on icon at bounding box center [318, 100] width 3 height 5
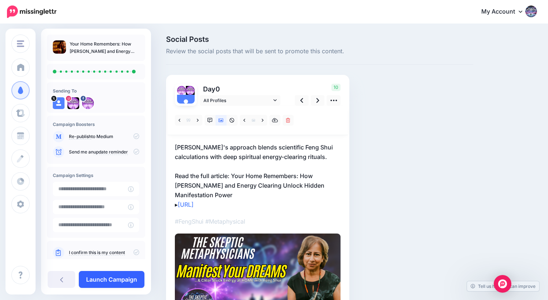
click at [114, 282] on link "Launch Campaign" at bounding box center [112, 279] width 66 height 17
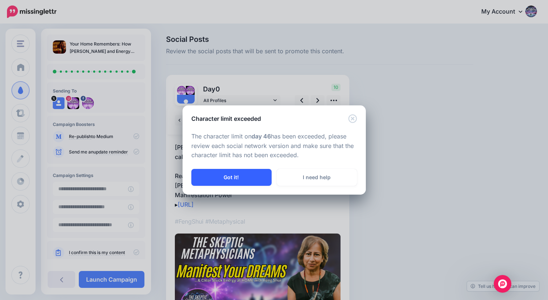
click at [237, 176] on button "Got it!" at bounding box center [232, 177] width 80 height 17
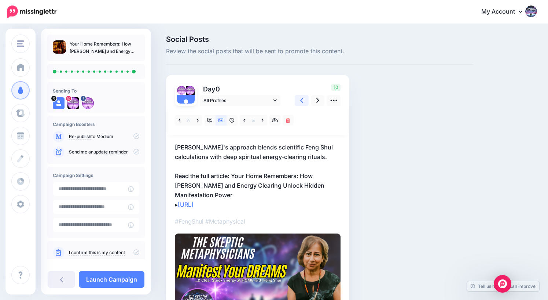
click at [301, 101] on icon at bounding box center [301, 100] width 3 height 8
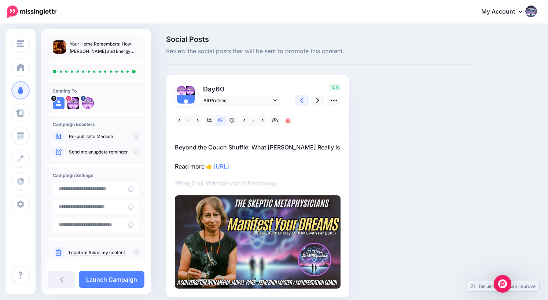
click at [301, 101] on icon at bounding box center [301, 100] width 3 height 8
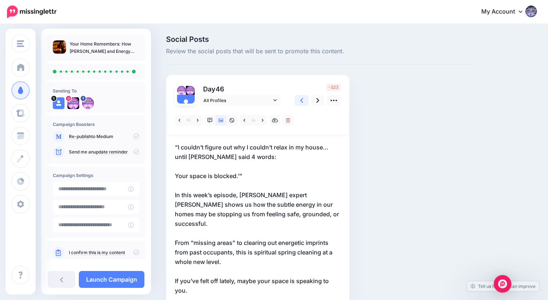
click at [301, 101] on icon at bounding box center [301, 100] width 3 height 8
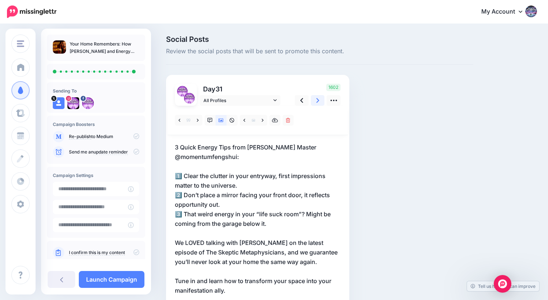
click at [317, 101] on icon at bounding box center [318, 100] width 3 height 8
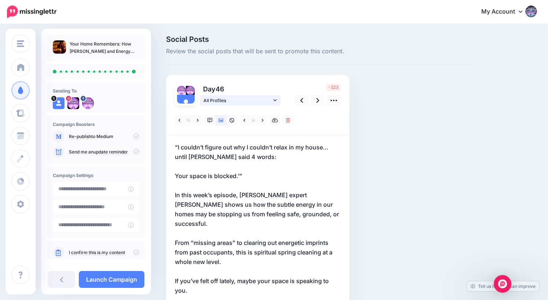
click at [275, 100] on icon at bounding box center [275, 100] width 3 height 5
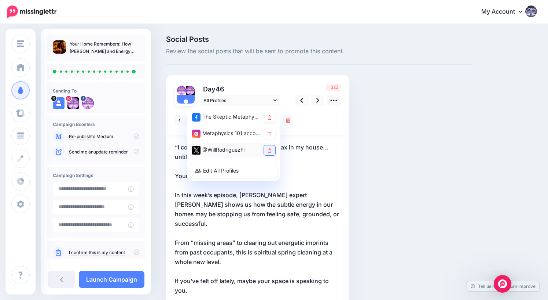
click at [270, 154] on link at bounding box center [269, 150] width 11 height 10
click at [330, 134] on div at bounding box center [258, 120] width 181 height 29
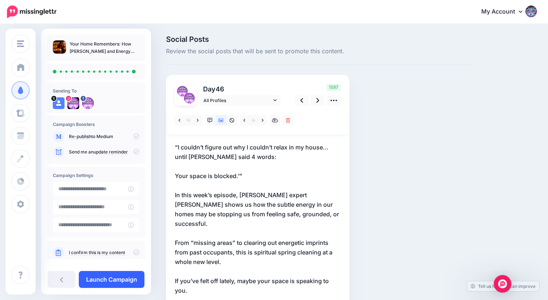
click at [108, 280] on link "Launch Campaign" at bounding box center [112, 279] width 66 height 17
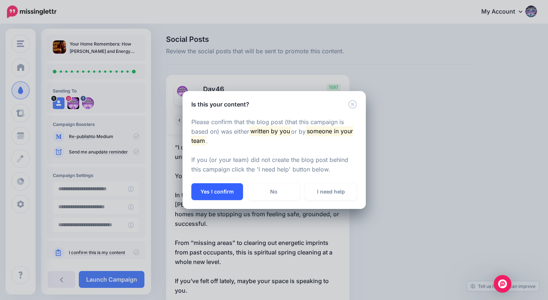
click at [223, 193] on button "Yes I confirm" at bounding box center [218, 191] width 52 height 17
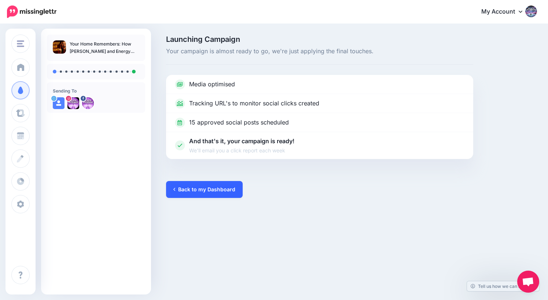
click at [207, 191] on link "Back to my Dashboard" at bounding box center [204, 189] width 77 height 17
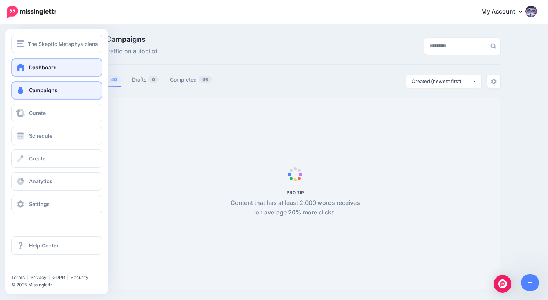
click at [31, 68] on span "Dashboard" at bounding box center [43, 67] width 28 height 6
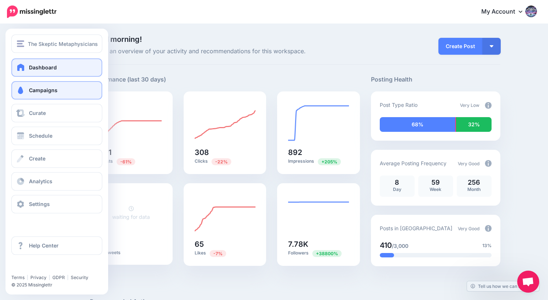
click at [41, 91] on span "Campaigns" at bounding box center [43, 90] width 29 height 6
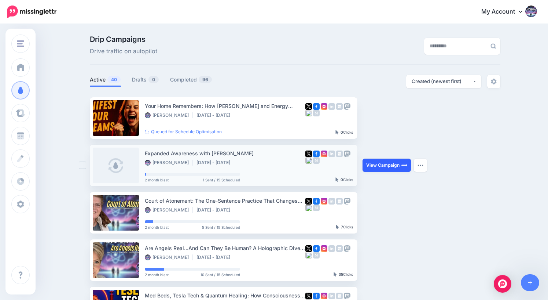
click at [399, 165] on link "View Campaign" at bounding box center [387, 164] width 48 height 13
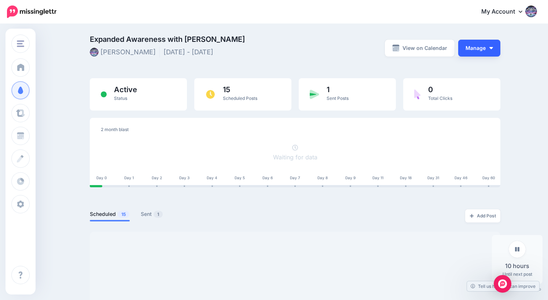
click at [491, 51] on button "Manage" at bounding box center [480, 48] width 42 height 17
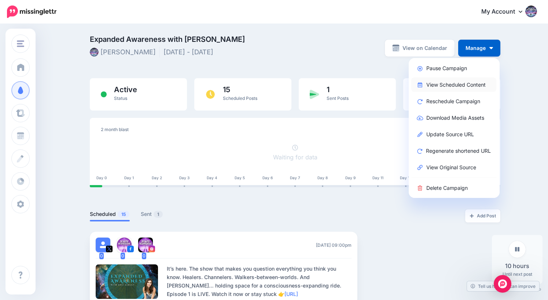
click at [456, 85] on link "View Scheduled Content" at bounding box center [454, 84] width 85 height 14
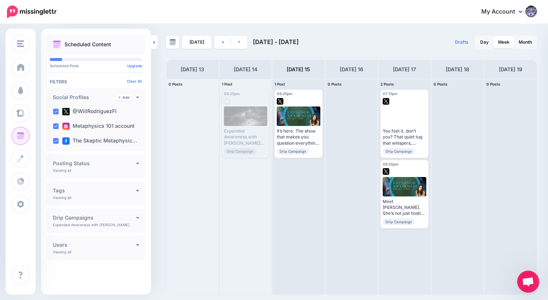
click at [521, 11] on icon at bounding box center [521, 11] width 4 height 6
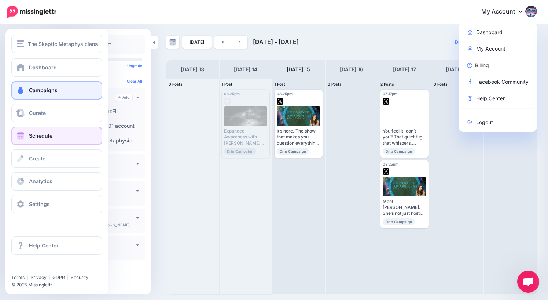
click at [26, 90] on link "Campaigns" at bounding box center [56, 90] width 91 height 18
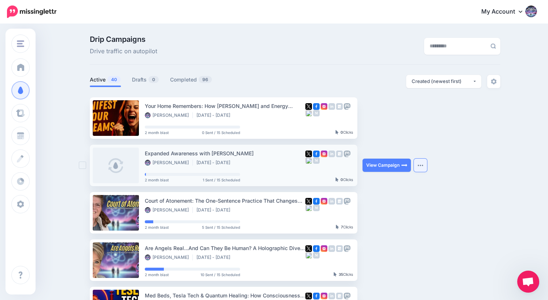
click at [418, 162] on button "button" at bounding box center [420, 164] width 13 height 13
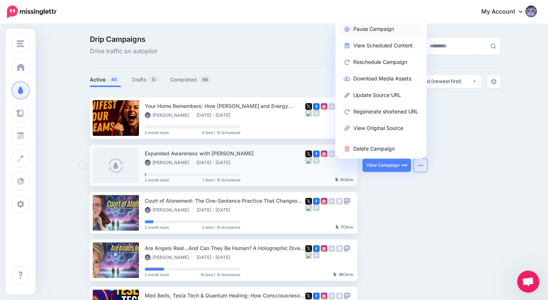
click at [375, 30] on link "Pause Campaign" at bounding box center [381, 29] width 85 height 14
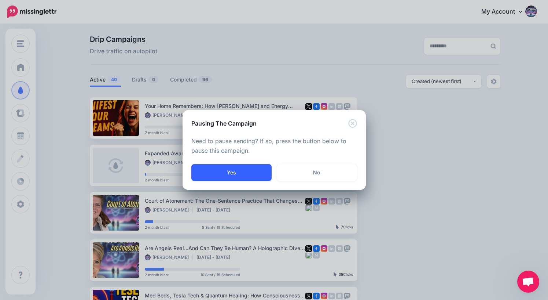
click at [236, 173] on button "Yes" at bounding box center [232, 172] width 80 height 17
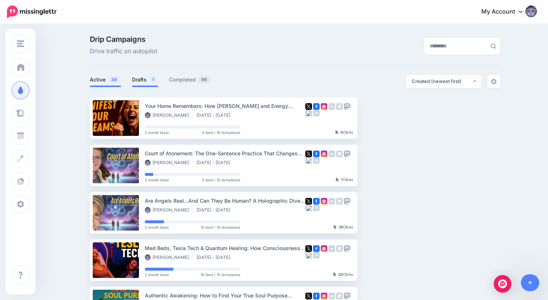
click at [139, 80] on link "Drafts 1" at bounding box center [145, 79] width 26 height 9
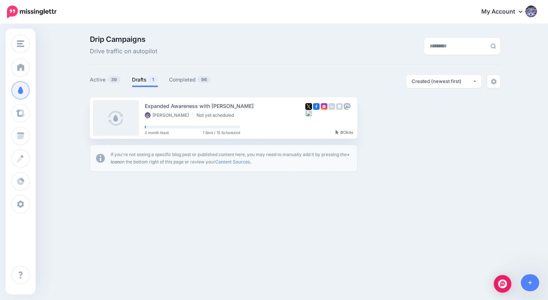
click at [430, 117] on ul "Expanded Awareness with [PERSON_NAME] [PERSON_NAME] Not yet scheduled 2 month b…" at bounding box center [295, 134] width 411 height 74
click at [425, 117] on img "button" at bounding box center [422, 118] width 6 height 2
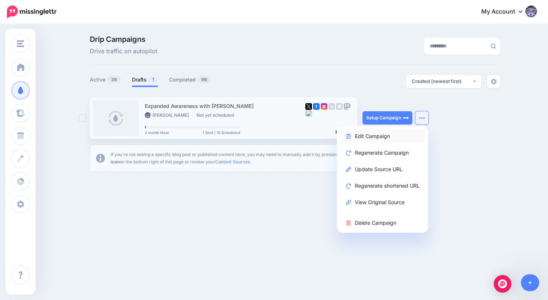
click at [372, 138] on link "Edit Campaign" at bounding box center [382, 136] width 85 height 14
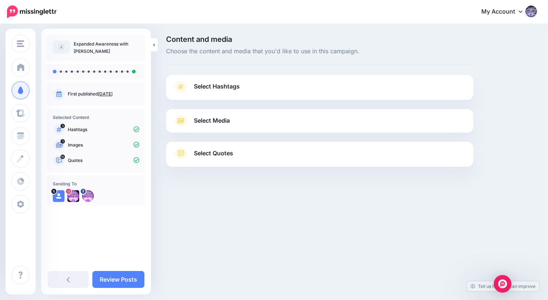
click at [117, 179] on div "Sending To" at bounding box center [96, 190] width 98 height 30
click at [116, 201] on div at bounding box center [96, 197] width 87 height 15
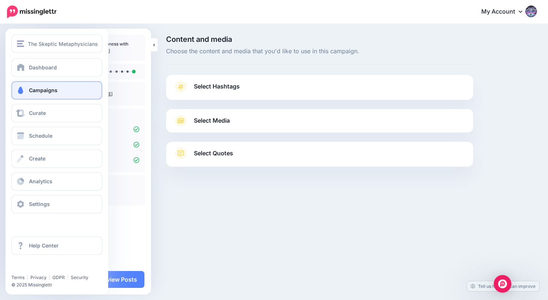
click at [47, 90] on span "Campaigns" at bounding box center [43, 90] width 29 height 6
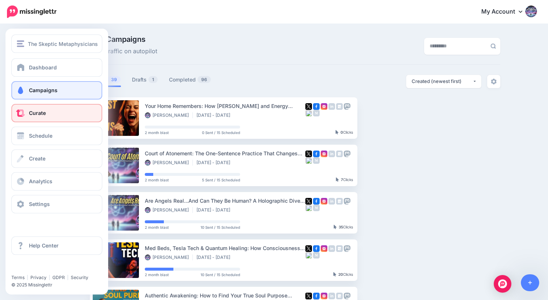
click at [32, 113] on span "Curate" at bounding box center [37, 113] width 17 height 6
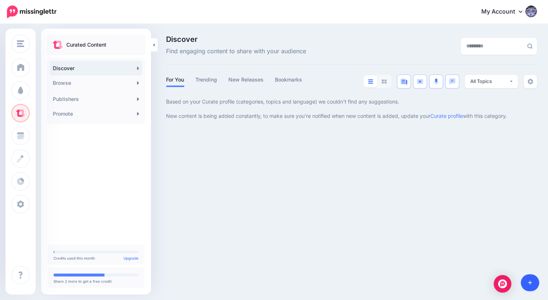
click at [531, 283] on icon at bounding box center [531, 283] width 4 height 4
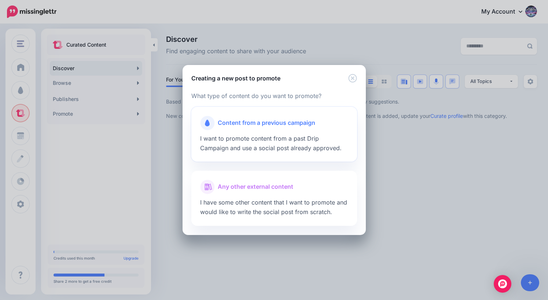
click at [270, 124] on span "Content from a previous campaign" at bounding box center [267, 123] width 98 height 10
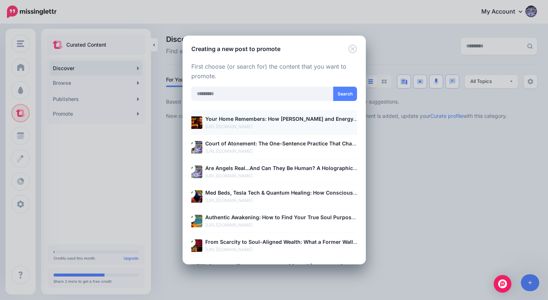
click at [266, 121] on b "Your Home Remembers: How [PERSON_NAME] and Energy Clearing Unlock Hidden Manife…" at bounding box center [336, 119] width 263 height 6
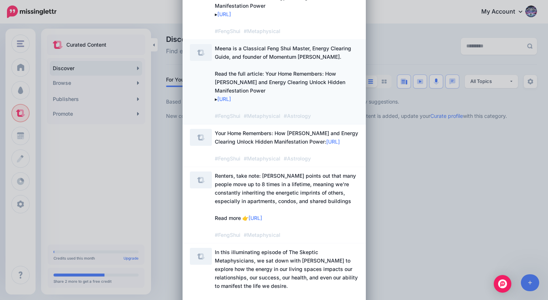
scroll to position [134, 0]
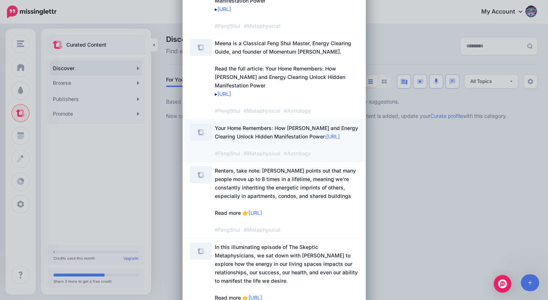
click at [272, 131] on span "Your Home Remembers: How Feng Shui and Energy Clearing Unlock Hidden Manifestat…" at bounding box center [286, 141] width 143 height 32
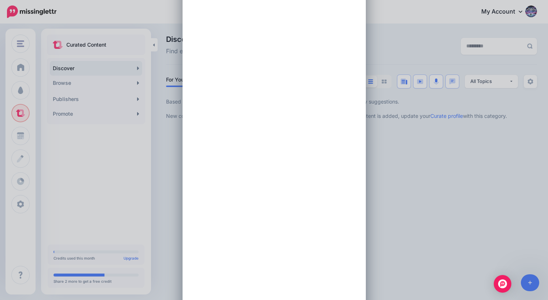
scroll to position [0, 0]
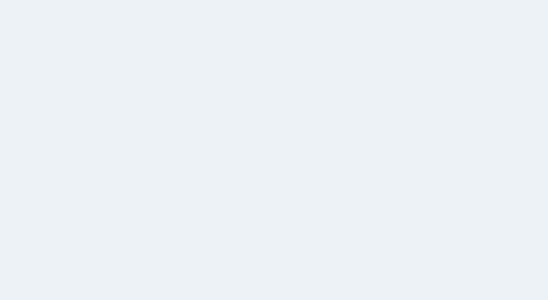
type textarea "**********"
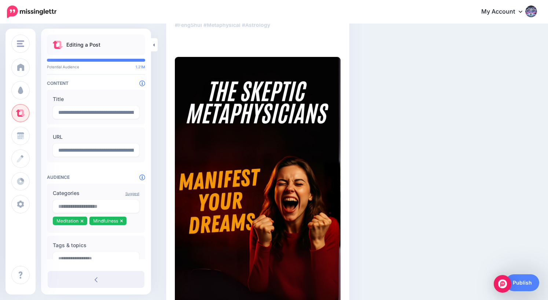
scroll to position [224, 0]
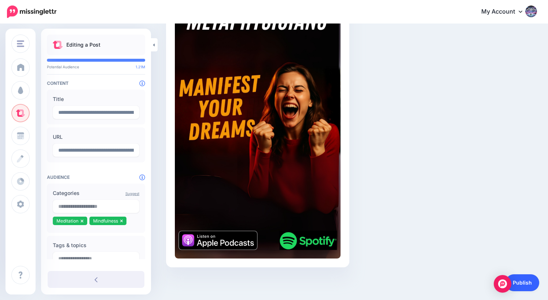
click at [524, 284] on link "Publish" at bounding box center [523, 282] width 34 height 17
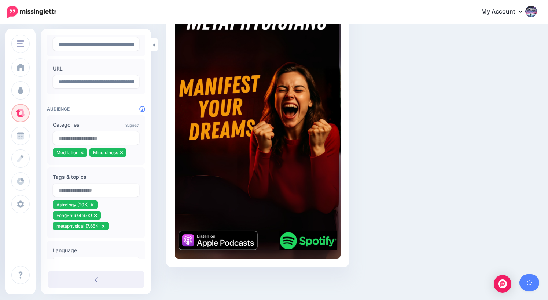
scroll to position [149, 0]
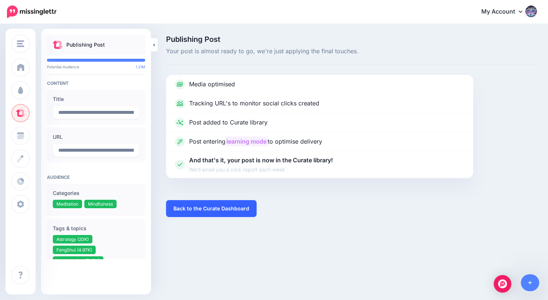
click at [219, 209] on link "Back to the Curate Dashboard" at bounding box center [211, 208] width 91 height 17
